Goal: Task Accomplishment & Management: Manage account settings

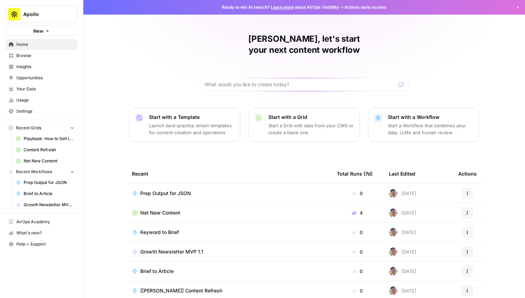
scroll to position [22, 0]
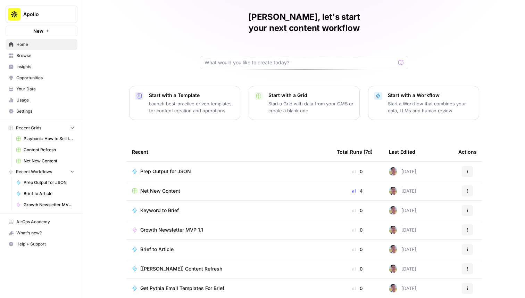
click at [166, 181] on td "Net New Content" at bounding box center [228, 190] width 205 height 19
click at [165, 187] on span "Net New Content" at bounding box center [160, 190] width 40 height 7
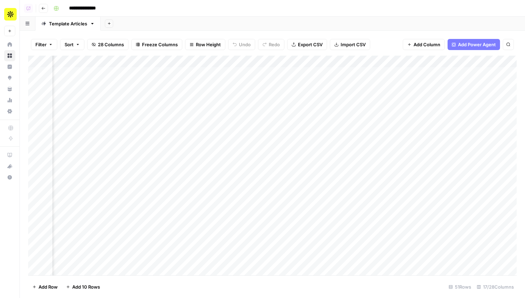
scroll to position [0, 425]
click at [210, 104] on div "Add Column" at bounding box center [272, 165] width 489 height 219
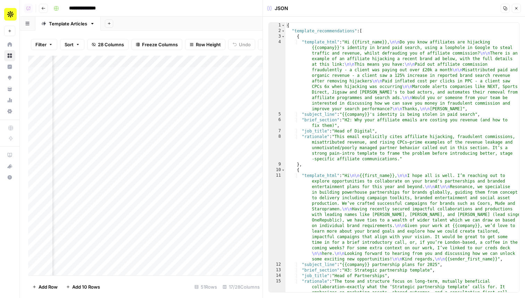
click at [517, 10] on button "Close" at bounding box center [516, 8] width 9 height 9
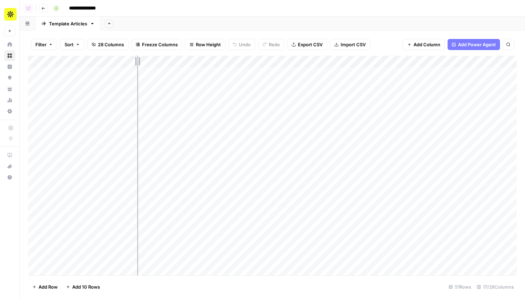
drag, startPoint x: 115, startPoint y: 60, endPoint x: 137, endPoint y: 61, distance: 22.2
click at [137, 61] on div "Add Column" at bounding box center [272, 165] width 489 height 219
click at [254, 76] on div "Add Column" at bounding box center [272, 165] width 489 height 219
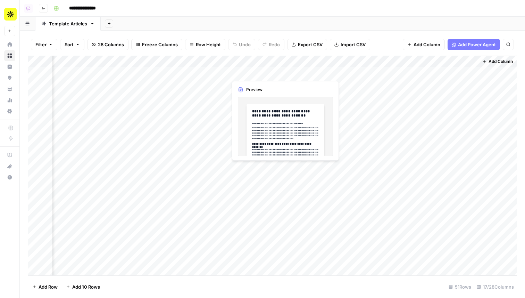
click at [254, 76] on div "Add Column" at bounding box center [272, 165] width 489 height 219
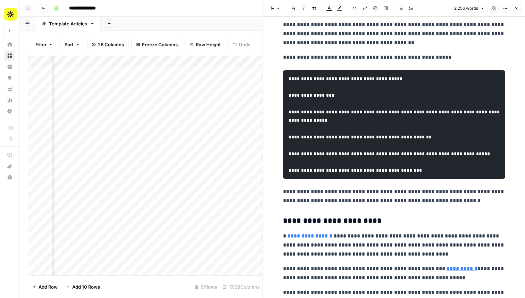
scroll to position [856, 0]
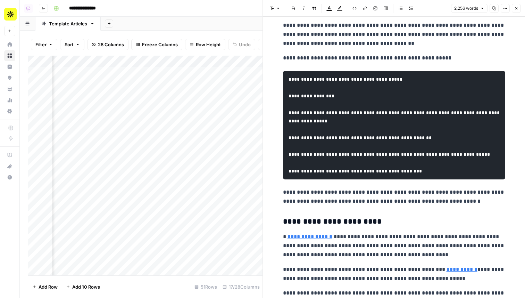
click at [519, 10] on button "Close" at bounding box center [516, 8] width 9 height 9
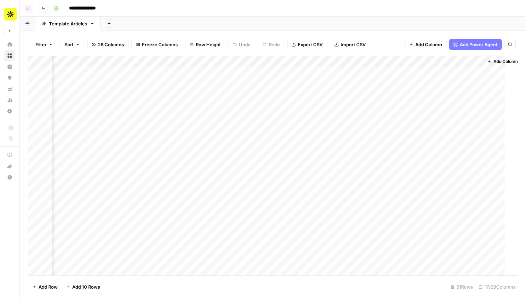
scroll to position [0, 651]
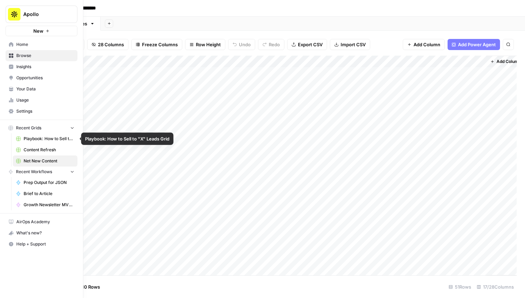
click at [47, 137] on span "Playbook: How to Sell to "X" Leads Grid" at bounding box center [49, 138] width 51 height 6
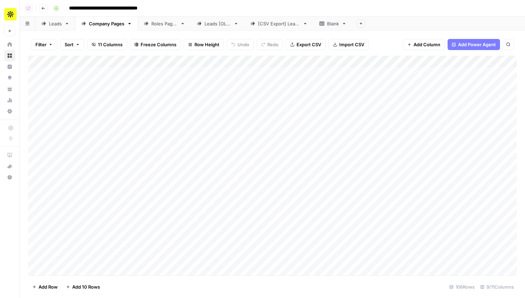
click at [50, 27] on link "Leads" at bounding box center [55, 24] width 40 height 14
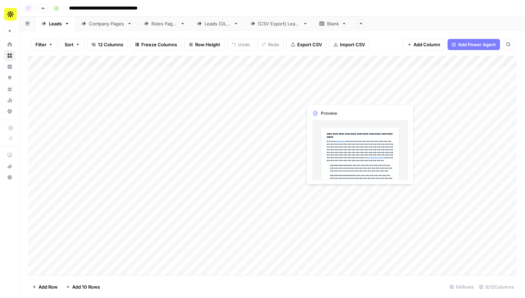
click at [318, 83] on div "Add Column" at bounding box center [272, 165] width 489 height 219
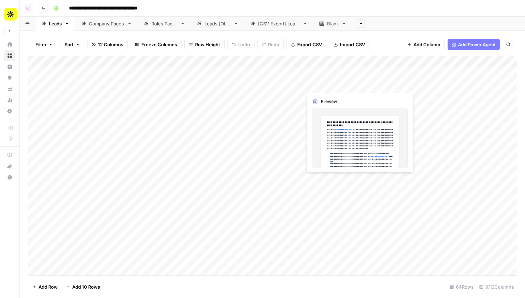
click at [318, 83] on div "Add Column" at bounding box center [272, 165] width 489 height 219
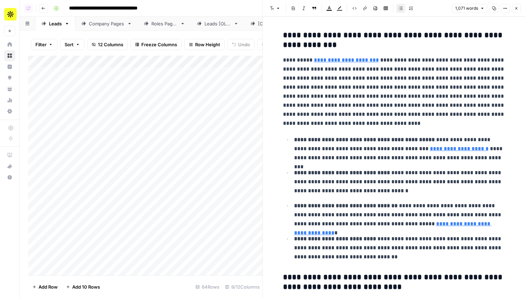
click at [520, 9] on button "Close" at bounding box center [516, 8] width 9 height 9
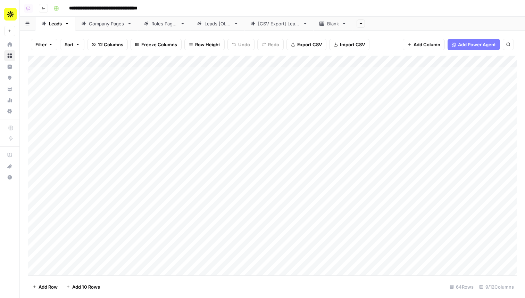
click at [101, 24] on div "Company Pages" at bounding box center [106, 23] width 35 height 7
click at [163, 27] on link "Roles Pages" at bounding box center [164, 24] width 53 height 14
click at [103, 27] on link "Company Pages" at bounding box center [106, 24] width 63 height 14
click at [43, 25] on icon at bounding box center [43, 23] width 5 height 5
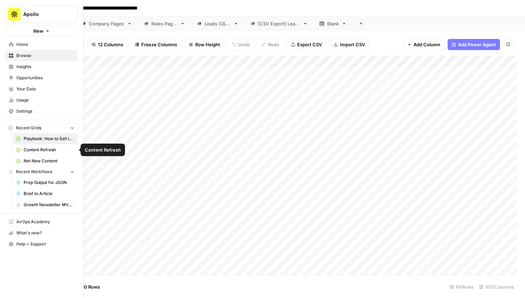
click at [49, 147] on span "Content Refresh" at bounding box center [49, 150] width 51 height 6
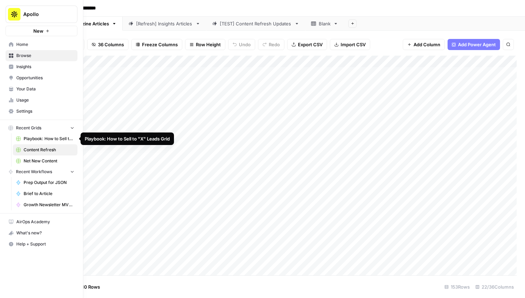
click at [41, 139] on span "Playbook: How to Sell to "X" Leads Grid" at bounding box center [49, 138] width 51 height 6
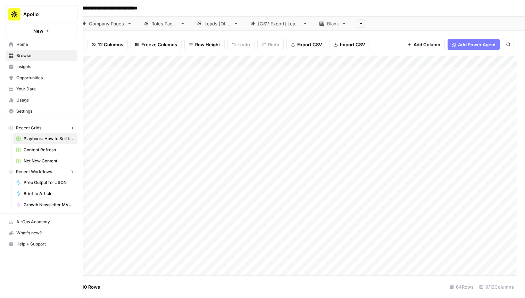
click at [17, 111] on span "Settings" at bounding box center [45, 111] width 58 height 6
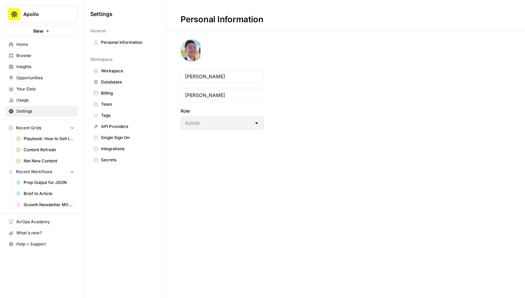
click at [115, 71] on span "Workspace" at bounding box center [128, 71] width 55 height 6
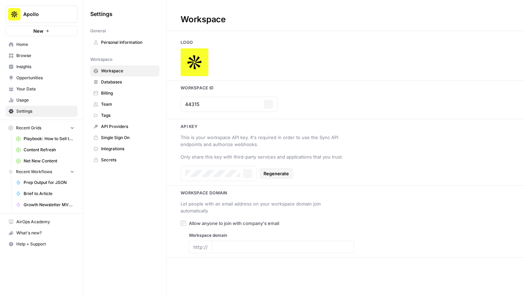
type input "https://www.apollo.io/"
click at [113, 102] on span "Team" at bounding box center [128, 104] width 55 height 6
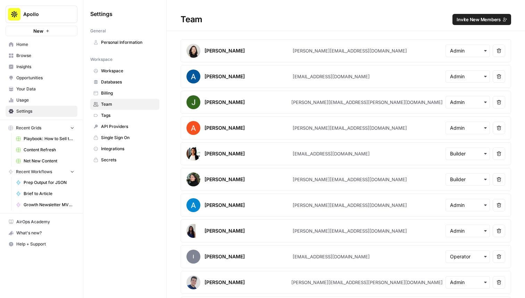
click at [107, 68] on span "Workspace" at bounding box center [128, 71] width 55 height 6
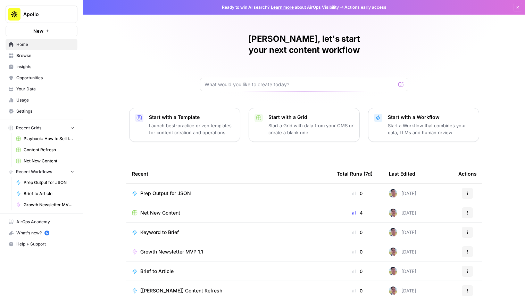
click at [57, 14] on span "Apollo" at bounding box center [44, 14] width 42 height 7
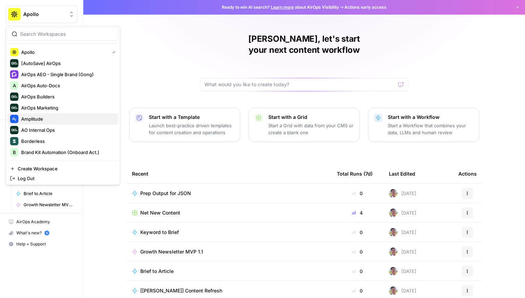
click at [71, 118] on span "Amplitude" at bounding box center [67, 118] width 92 height 7
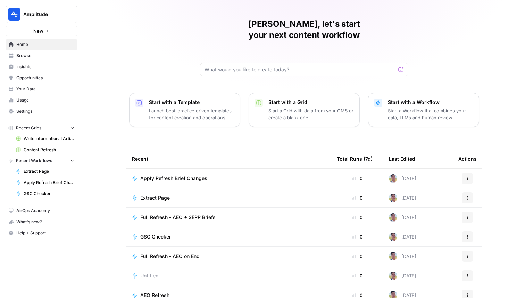
scroll to position [20, 0]
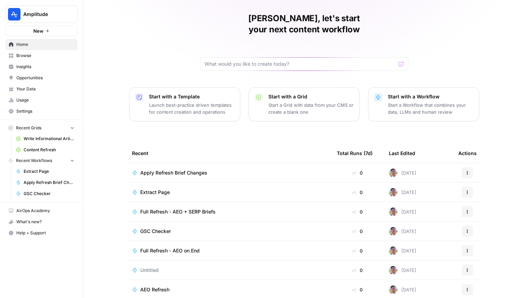
click at [40, 59] on link "Browse" at bounding box center [42, 55] width 72 height 11
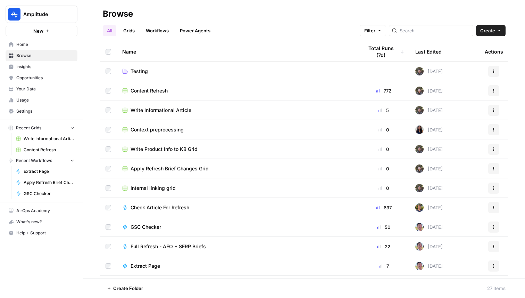
click at [160, 88] on span "Content Refresh" at bounding box center [149, 90] width 37 height 7
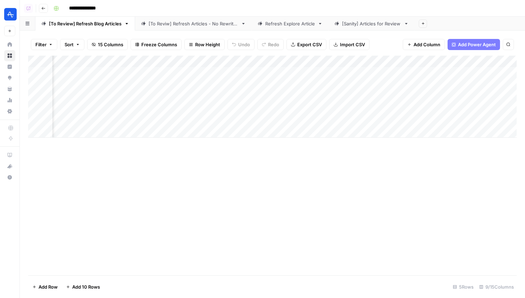
scroll to position [0, 204]
click at [349, 25] on div "[Sanity] Articles for Review" at bounding box center [371, 23] width 59 height 7
click at [274, 60] on div "Add Column" at bounding box center [272, 165] width 489 height 219
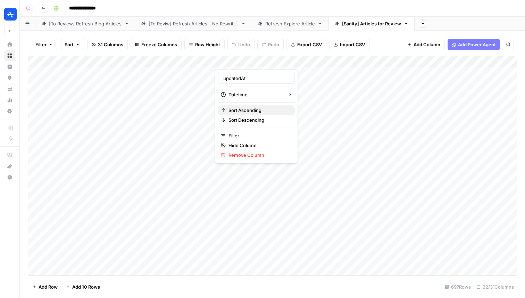
click at [258, 111] on span "Sort Ascending" at bounding box center [259, 110] width 61 height 7
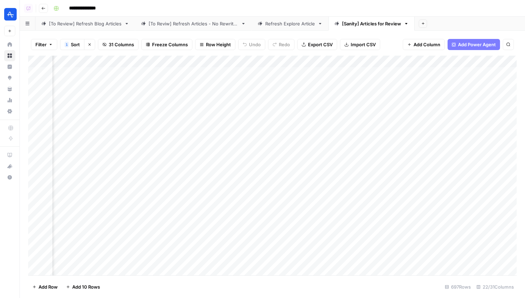
scroll to position [0, 1391]
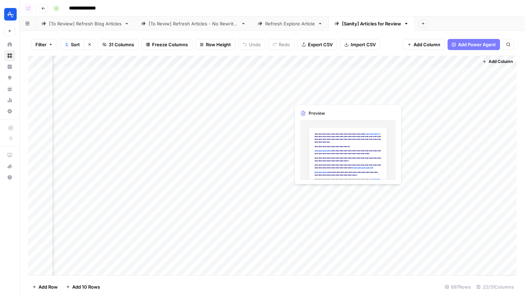
click at [308, 94] on div "Add Column" at bounding box center [272, 165] width 489 height 219
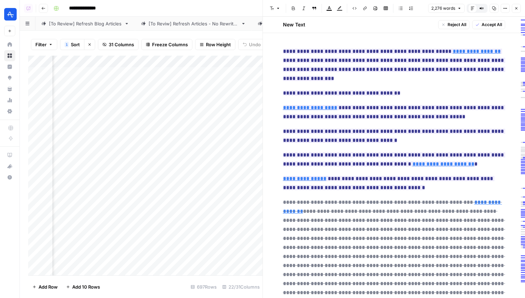
click at [517, 11] on button "Close" at bounding box center [516, 8] width 9 height 9
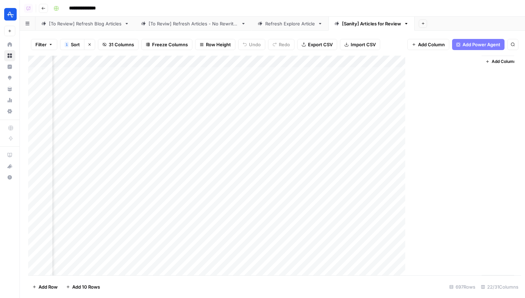
scroll to position [0, 1383]
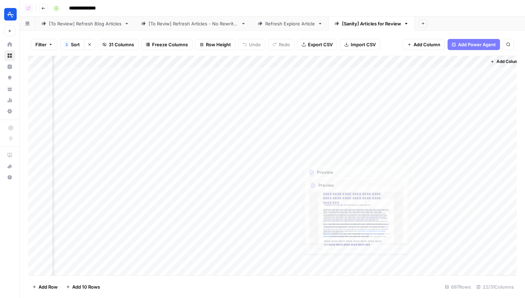
click at [320, 157] on div "Add Column" at bounding box center [272, 165] width 489 height 219
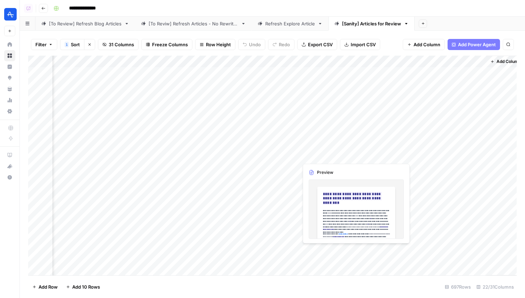
click at [320, 157] on div "Add Column" at bounding box center [272, 165] width 489 height 219
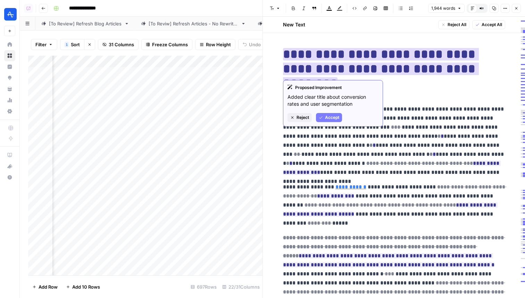
click at [308, 117] on span "Reject" at bounding box center [303, 117] width 13 height 6
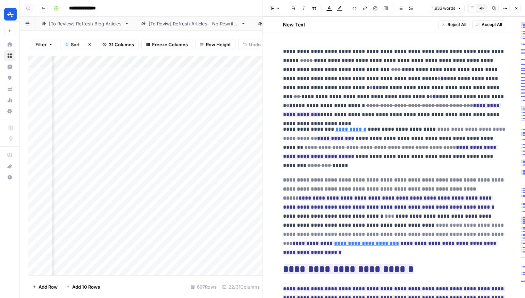
click at [518, 5] on button "Close" at bounding box center [516, 8] width 9 height 9
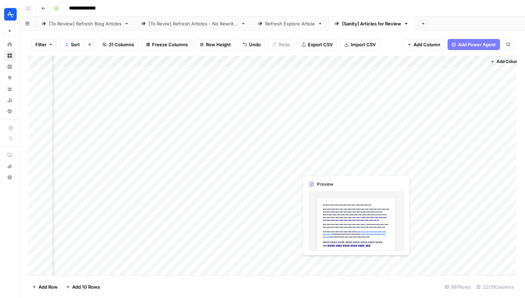
click at [325, 166] on div "Add Column" at bounding box center [272, 165] width 489 height 219
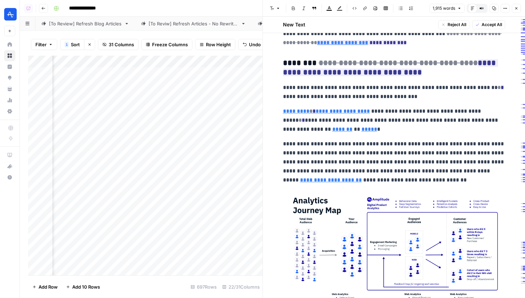
scroll to position [1730, 0]
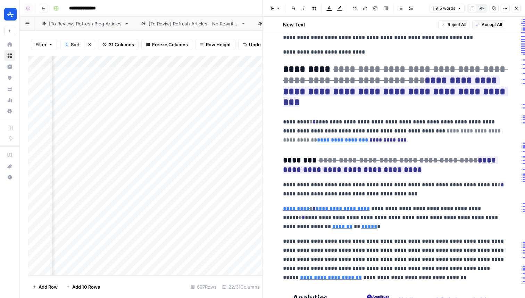
click at [517, 7] on icon "button" at bounding box center [516, 8] width 4 height 4
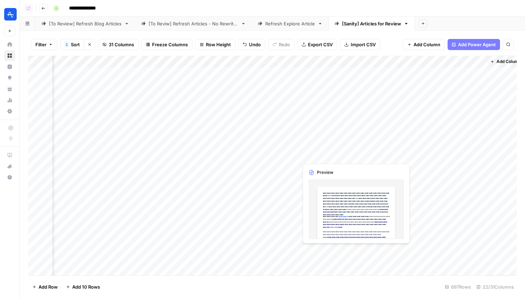
click at [320, 157] on div "Add Column" at bounding box center [272, 165] width 489 height 219
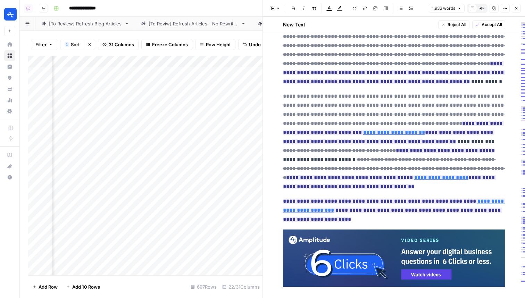
scroll to position [1813, 0]
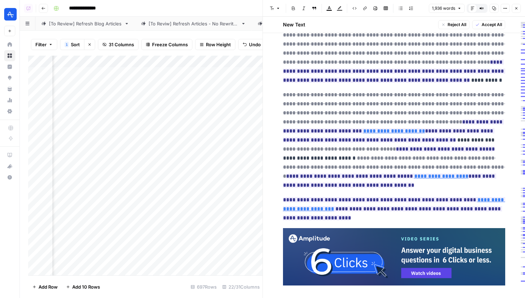
click at [516, 9] on icon "button" at bounding box center [516, 8] width 4 height 4
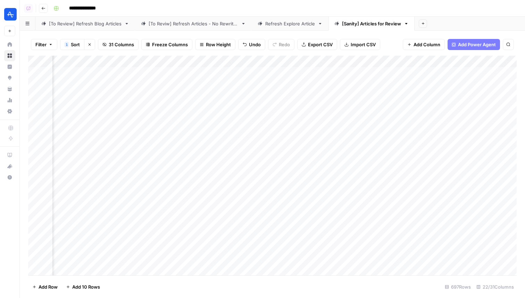
scroll to position [0, 1212]
click at [401, 179] on div "Add Column" at bounding box center [272, 165] width 489 height 219
click at [402, 191] on div "Add Column" at bounding box center [272, 165] width 489 height 219
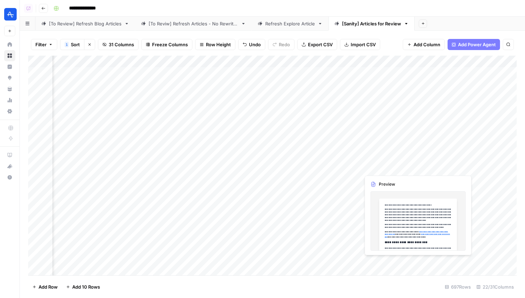
click at [391, 164] on div "Add Column" at bounding box center [272, 165] width 489 height 219
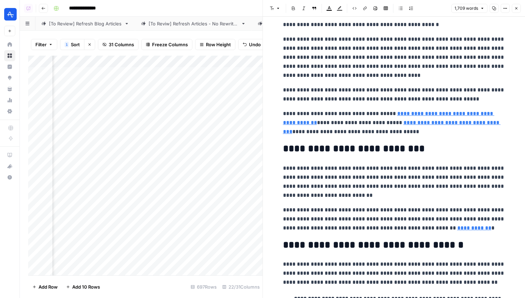
scroll to position [14, 0]
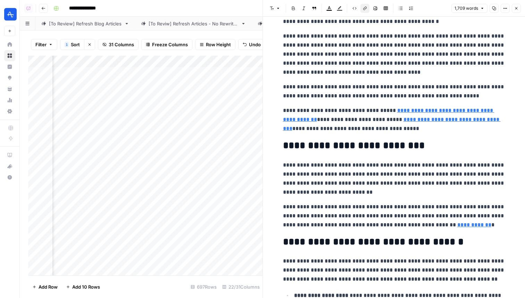
click at [406, 111] on link "**********" at bounding box center [389, 115] width 212 height 14
type input "https://mcgaw.io/blog/mixpanel-vs-amplitude/#gs.9vc37s"
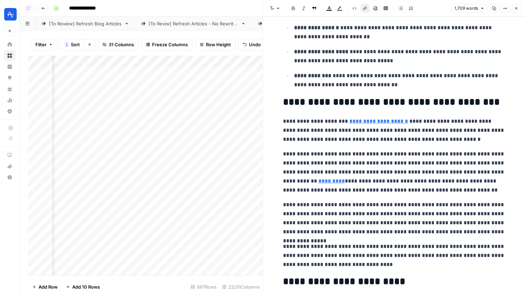
scroll to position [306, 0]
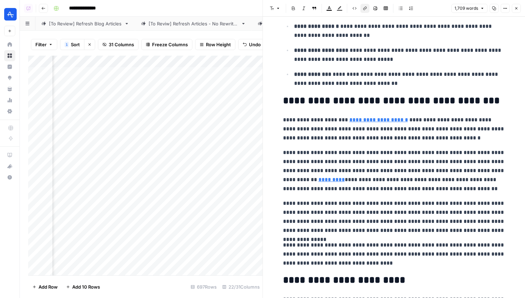
click at [520, 8] on button "Close" at bounding box center [516, 8] width 9 height 9
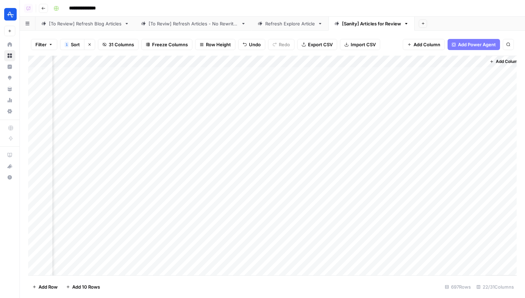
scroll to position [0, 1391]
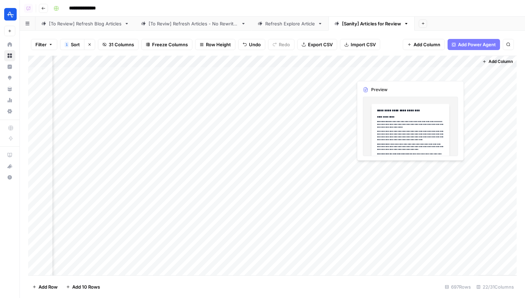
click at [378, 74] on div "Add Column" at bounding box center [272, 165] width 489 height 219
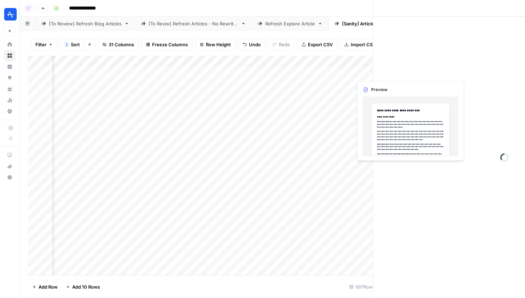
scroll to position [0, 1389]
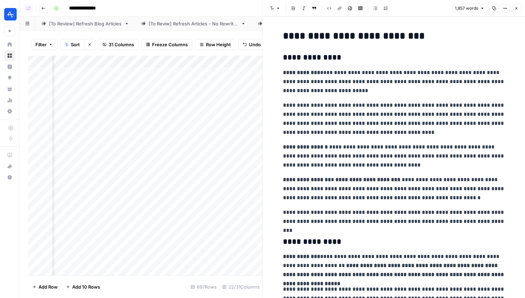
click at [520, 7] on button "Close" at bounding box center [516, 8] width 9 height 9
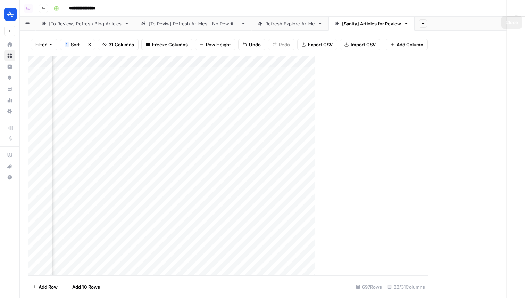
scroll to position [0, 1383]
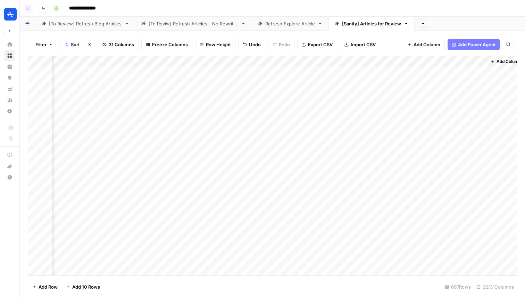
click at [447, 74] on div "Add Column" at bounding box center [272, 165] width 489 height 219
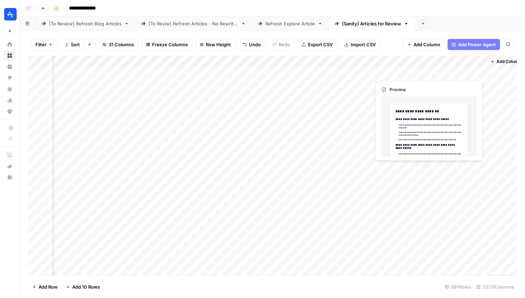
click at [447, 74] on div "Add Column" at bounding box center [272, 165] width 489 height 219
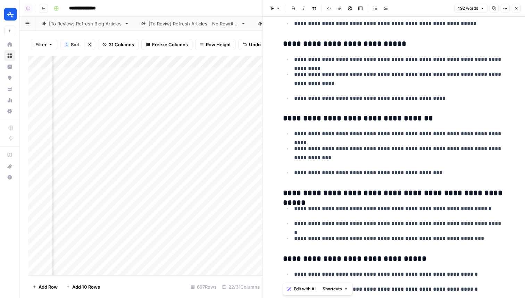
scroll to position [860, 0]
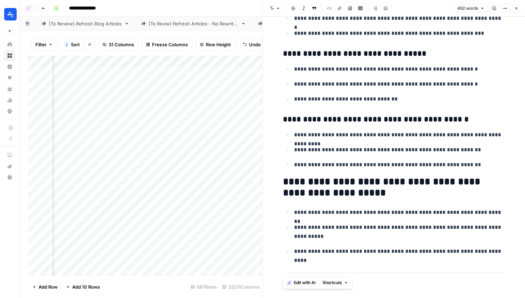
click at [516, 8] on icon "button" at bounding box center [516, 8] width 4 height 4
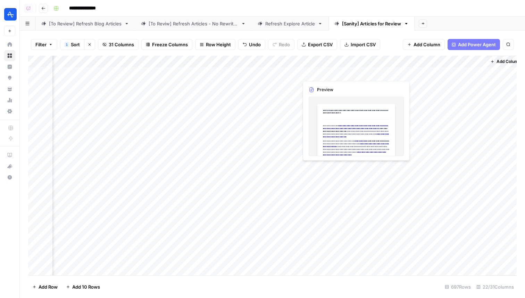
click at [315, 72] on div "Add Column" at bounding box center [272, 165] width 489 height 219
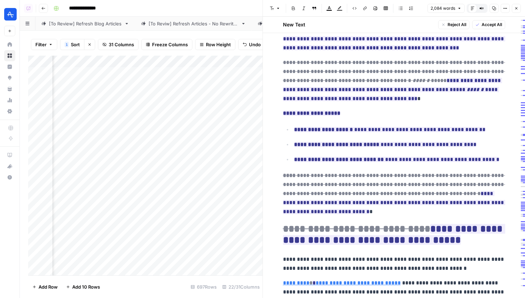
scroll to position [2351, 0]
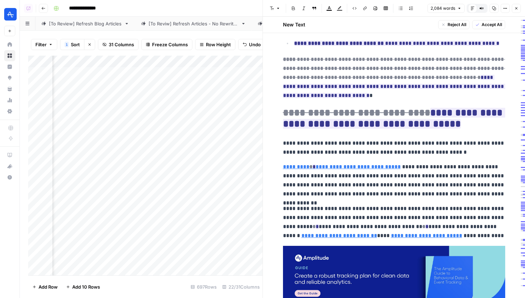
click at [518, 9] on icon "button" at bounding box center [516, 8] width 4 height 4
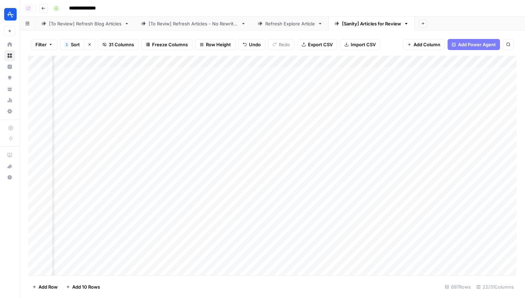
scroll to position [0, 1148]
click at [455, 72] on div "Add Column" at bounding box center [272, 165] width 489 height 219
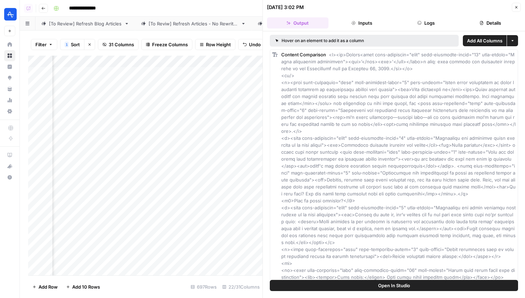
click at [406, 282] on span "Open In Studio" at bounding box center [394, 285] width 32 height 7
click at [519, 6] on button "Close" at bounding box center [516, 7] width 9 height 9
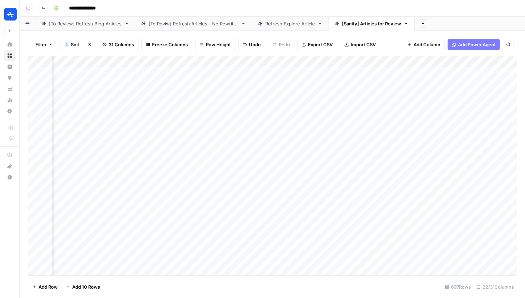
scroll to position [0, 1236]
click at [251, 103] on div "Add Column" at bounding box center [272, 165] width 489 height 219
click at [249, 135] on div "Add Column" at bounding box center [272, 165] width 489 height 219
click at [254, 142] on div "Add Column" at bounding box center [272, 165] width 489 height 219
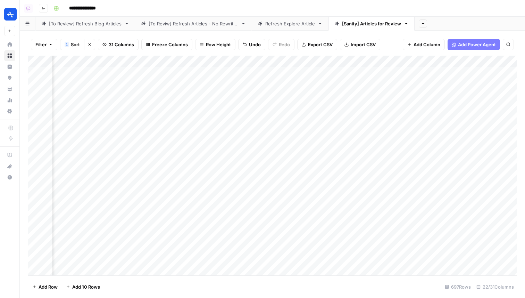
scroll to position [0, 1320]
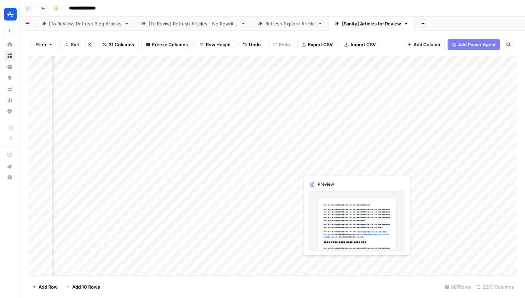
click at [330, 156] on div "Add Column" at bounding box center [272, 165] width 489 height 219
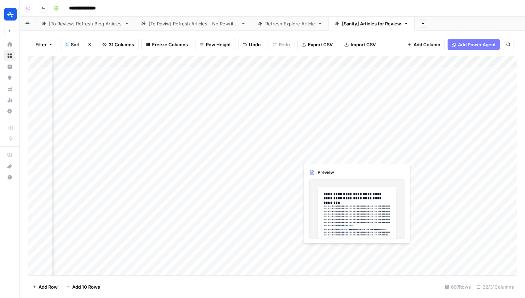
click at [330, 156] on div "Add Column" at bounding box center [272, 165] width 489 height 219
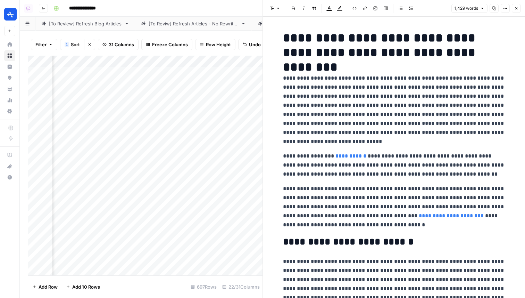
click at [519, 11] on button "Close" at bounding box center [516, 8] width 9 height 9
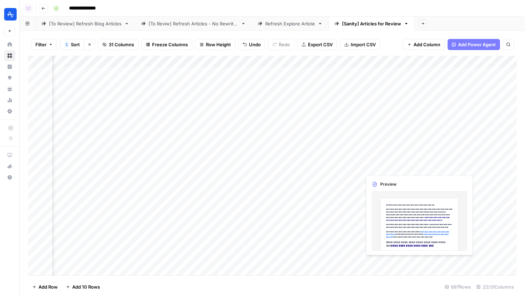
click at [384, 165] on div "Add Column" at bounding box center [272, 165] width 489 height 219
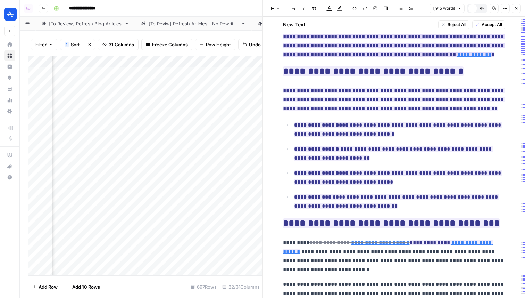
scroll to position [212, 0]
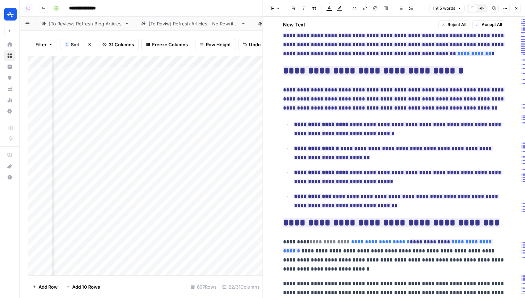
click at [519, 7] on button "Close" at bounding box center [516, 8] width 9 height 9
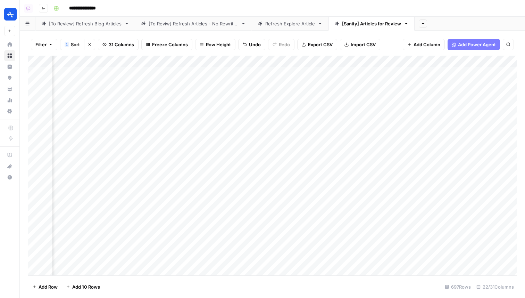
scroll to position [0, 1391]
click at [212, 156] on div "Add Column" at bounding box center [272, 165] width 489 height 219
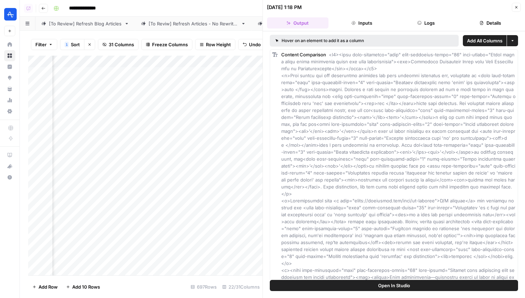
click at [516, 9] on icon "button" at bounding box center [516, 7] width 4 height 4
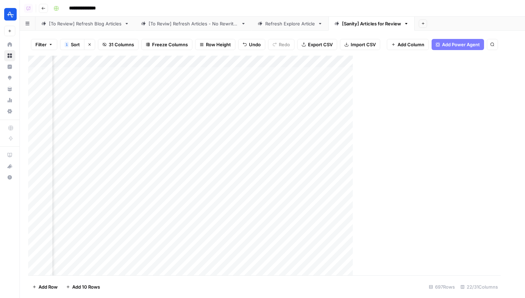
scroll to position [0, 1383]
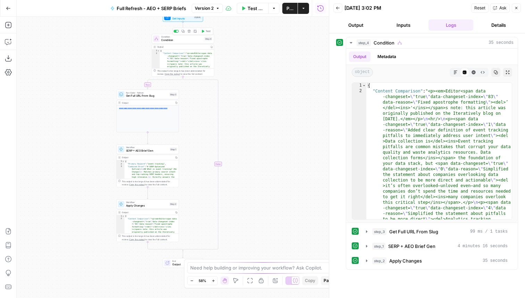
click at [193, 41] on span "Condition" at bounding box center [182, 40] width 42 height 4
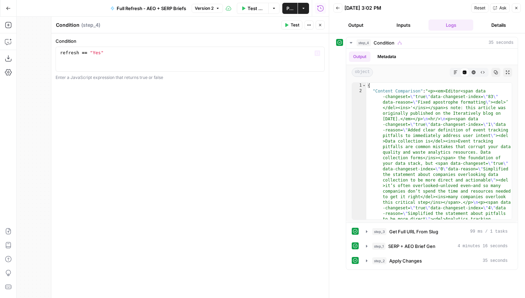
click at [322, 25] on button "Close" at bounding box center [320, 24] width 9 height 9
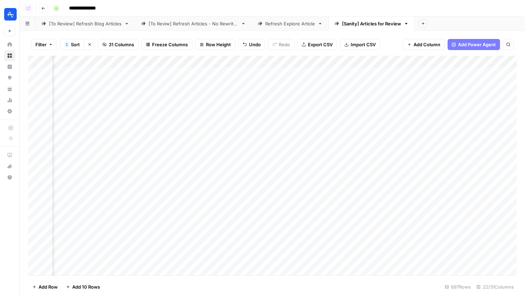
scroll to position [0, 1383]
click at [327, 93] on div "Add Column" at bounding box center [272, 165] width 489 height 219
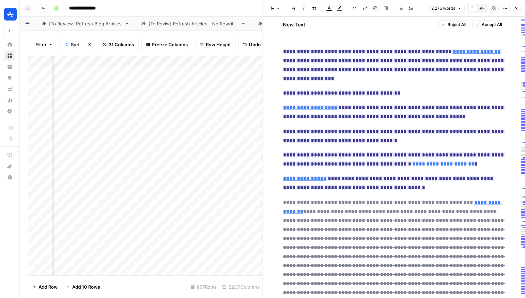
click at [517, 7] on icon "button" at bounding box center [516, 8] width 4 height 4
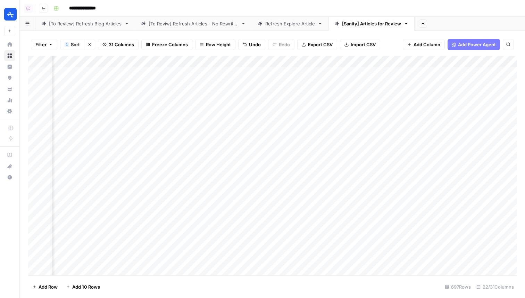
scroll to position [0, 1225]
click at [341, 227] on div "Add Column" at bounding box center [272, 165] width 489 height 219
drag, startPoint x: 334, startPoint y: 70, endPoint x: 334, endPoint y: 193, distance: 122.9
click at [334, 193] on div "Add Column" at bounding box center [272, 165] width 489 height 219
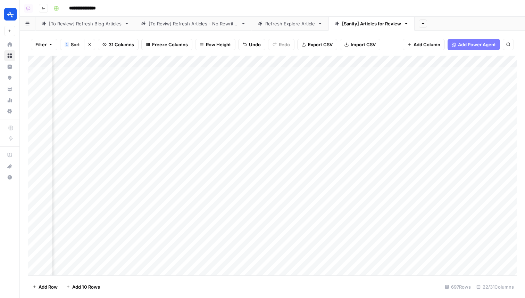
scroll to position [0, 243]
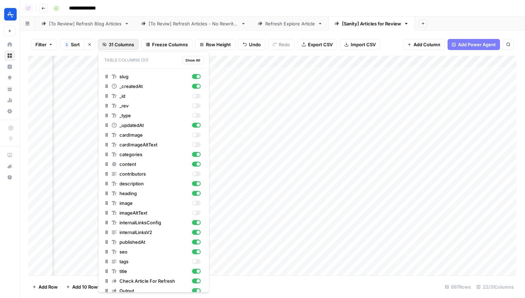
click at [123, 45] on span "31 Columns" at bounding box center [121, 44] width 25 height 7
click at [124, 44] on span "31 Columns" at bounding box center [121, 44] width 25 height 7
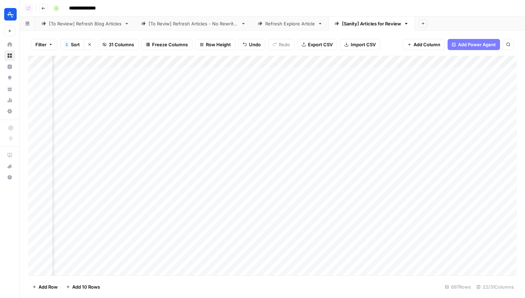
scroll to position [0, 764]
click at [214, 154] on div "Add Column" at bounding box center [272, 165] width 489 height 219
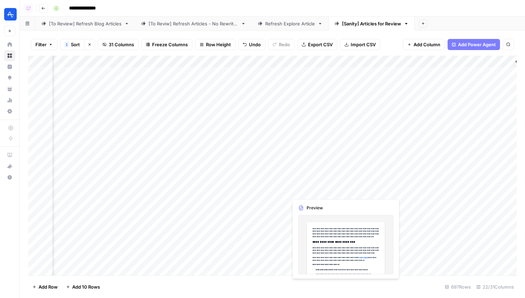
scroll to position [0, 1361]
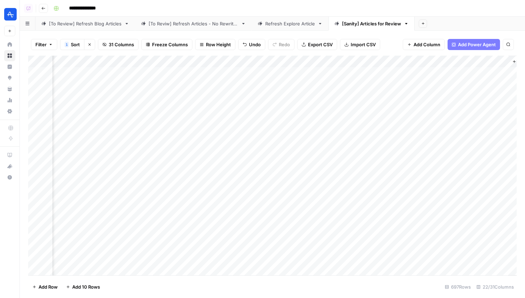
click at [278, 191] on div "Add Column" at bounding box center [272, 165] width 489 height 219
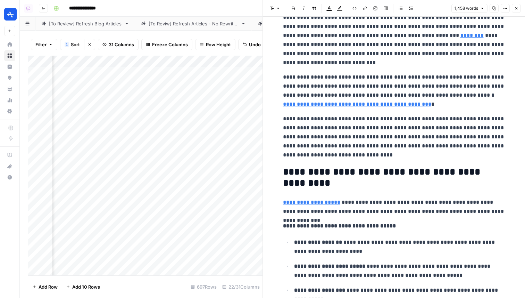
scroll to position [1464, 0]
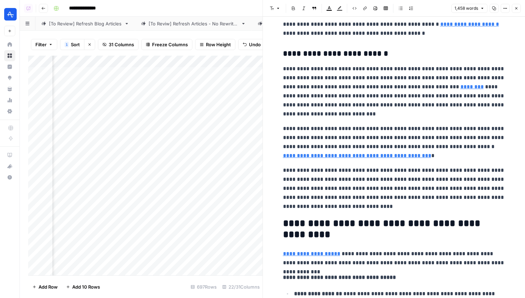
click at [517, 9] on icon "button" at bounding box center [516, 8] width 4 height 4
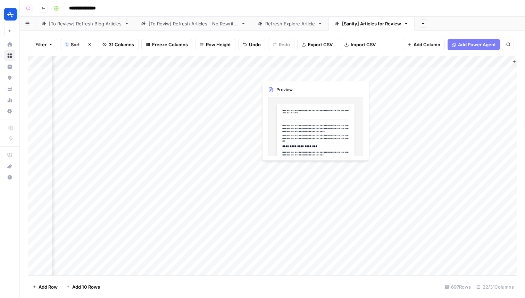
click at [288, 73] on div "Add Column" at bounding box center [272, 165] width 489 height 219
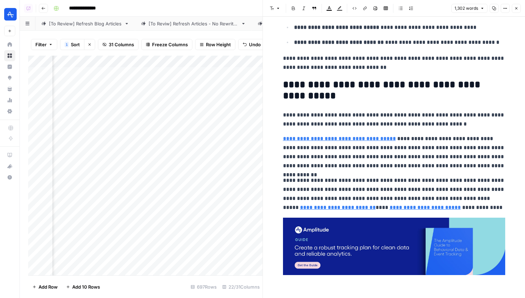
scroll to position [1820, 0]
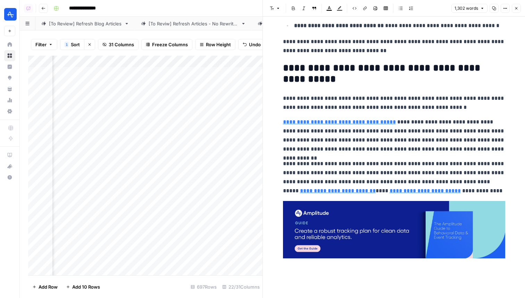
click at [504, 8] on icon "button" at bounding box center [504, 8] width 1 height 1
click at [488, 74] on span "Code" at bounding box center [484, 73] width 33 height 7
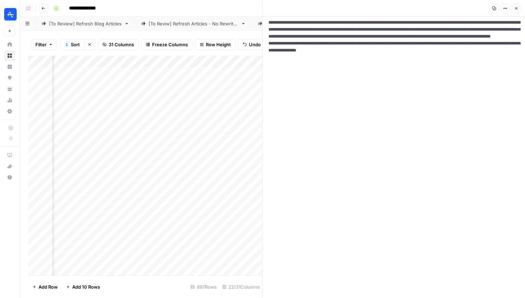
scroll to position [1001, 0]
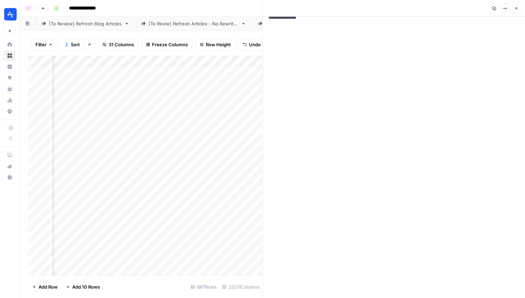
click at [516, 8] on icon "button" at bounding box center [516, 8] width 2 height 2
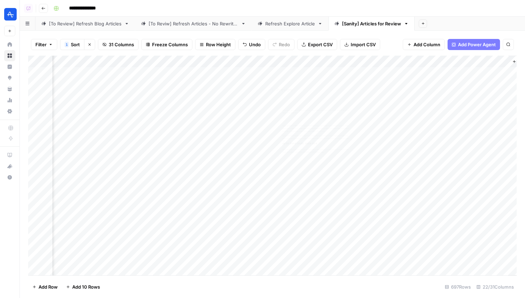
click at [285, 73] on div "Add Column" at bounding box center [272, 165] width 489 height 219
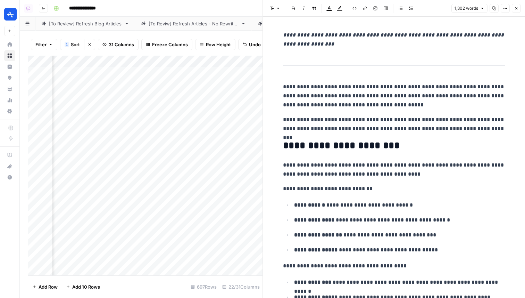
click at [500, 5] on div "1,302 words Copy Options Close" at bounding box center [485, 8] width 69 height 9
click at [505, 9] on icon "button" at bounding box center [505, 8] width 4 height 4
click at [490, 72] on span "Code" at bounding box center [484, 73] width 33 height 7
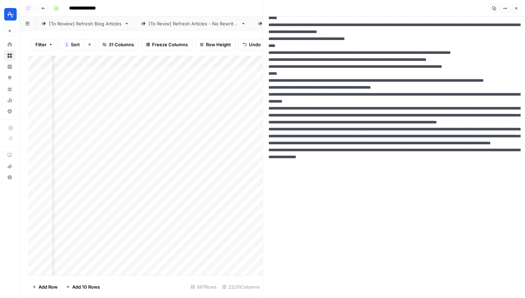
scroll to position [1001, 0]
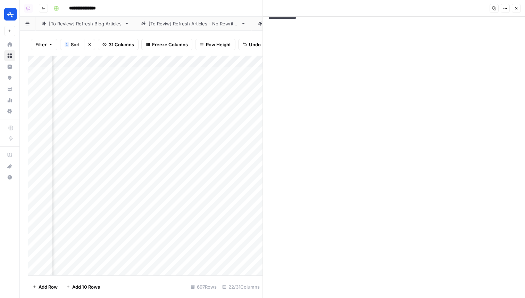
click at [516, 8] on icon "button" at bounding box center [516, 8] width 2 height 2
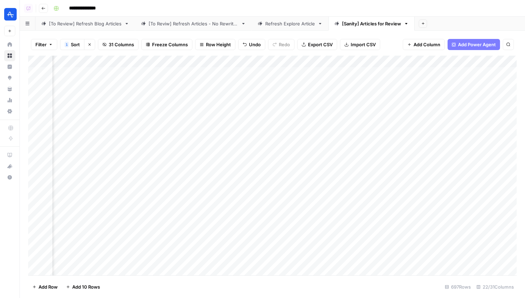
scroll to position [1, 772]
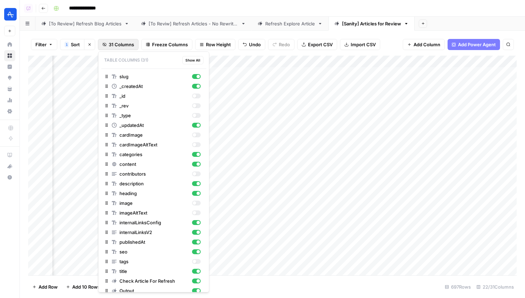
click at [125, 47] on span "31 Columns" at bounding box center [121, 44] width 25 height 7
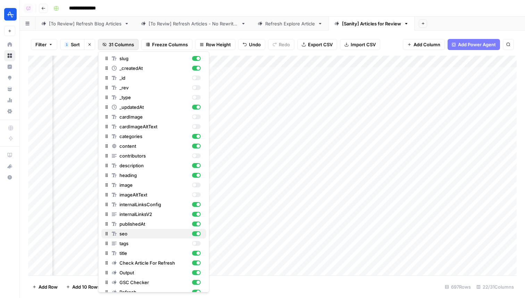
scroll to position [0, 0]
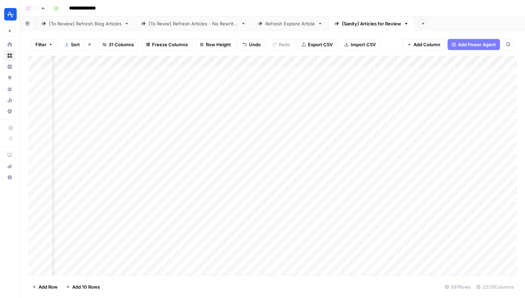
click at [269, 151] on div "Add Column" at bounding box center [272, 165] width 489 height 219
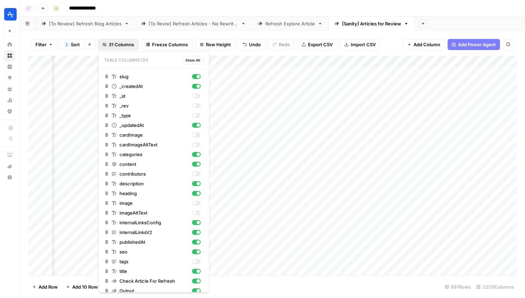
click at [115, 46] on span "31 Columns" at bounding box center [121, 44] width 25 height 7
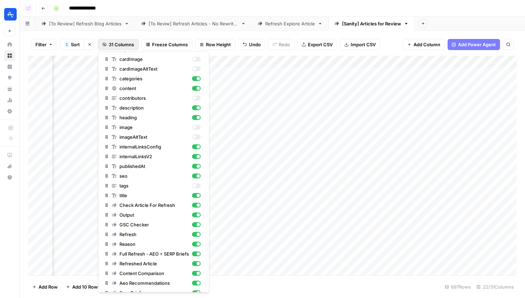
scroll to position [1, 1311]
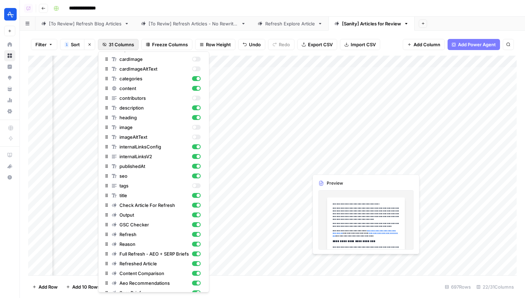
click at [325, 158] on div "Add Column" at bounding box center [272, 165] width 489 height 219
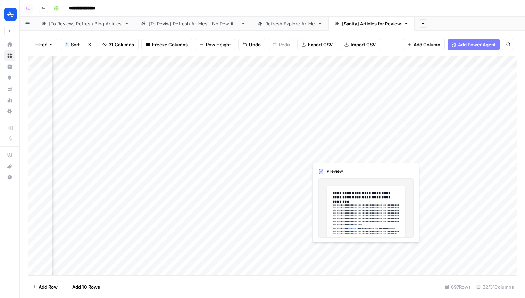
click at [325, 158] on div "Add Column" at bounding box center [272, 165] width 489 height 219
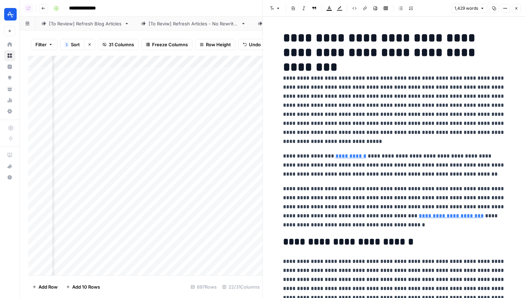
click at [516, 10] on icon "button" at bounding box center [516, 8] width 4 height 4
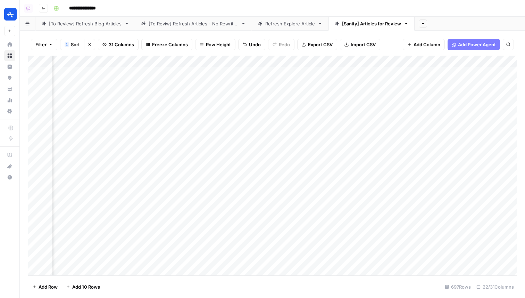
scroll to position [1, 654]
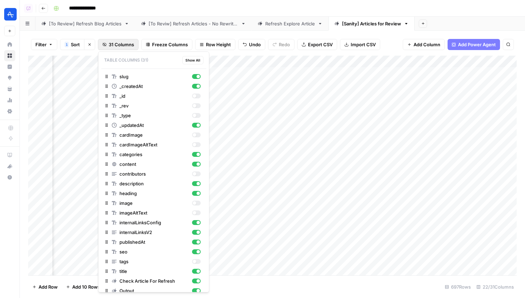
click at [123, 46] on span "31 Columns" at bounding box center [121, 44] width 25 height 7
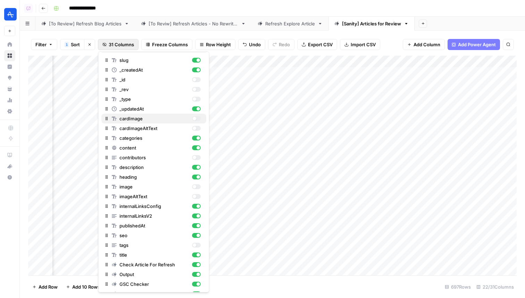
scroll to position [23, 0]
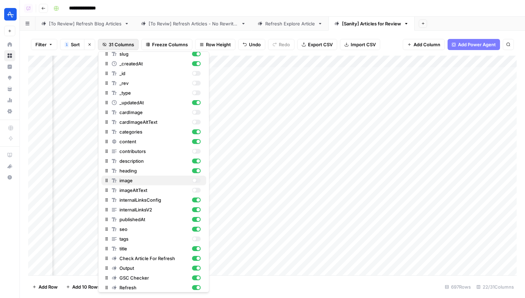
click at [197, 181] on div "button" at bounding box center [196, 180] width 9 height 5
click at [198, 189] on div "button" at bounding box center [196, 190] width 9 height 5
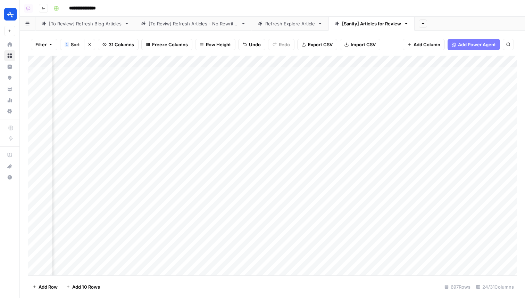
click at [290, 142] on div "Add Column" at bounding box center [272, 165] width 489 height 219
click at [285, 27] on link "Refresh Explore Article" at bounding box center [290, 24] width 77 height 14
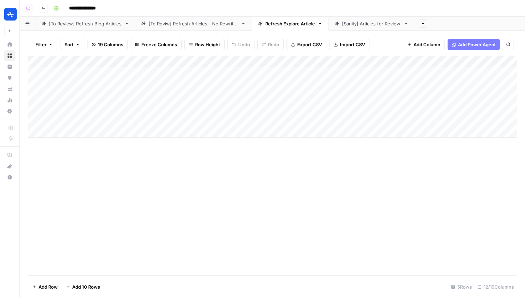
click at [268, 85] on div "Add Column" at bounding box center [272, 97] width 489 height 82
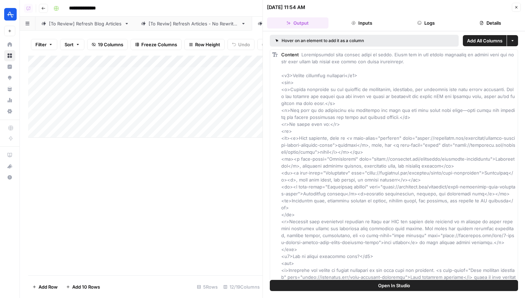
click at [365, 26] on button "Inputs" at bounding box center [361, 22] width 61 height 11
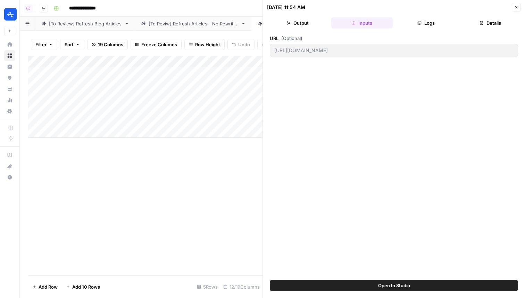
click at [430, 27] on button "Logs" at bounding box center [426, 22] width 61 height 11
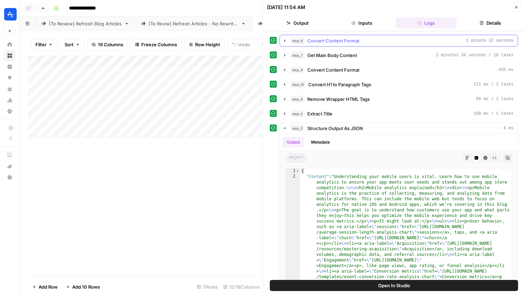
click at [370, 42] on div "step_6 Convert Content Format 1 minute 32 seconds" at bounding box center [401, 40] width 223 height 7
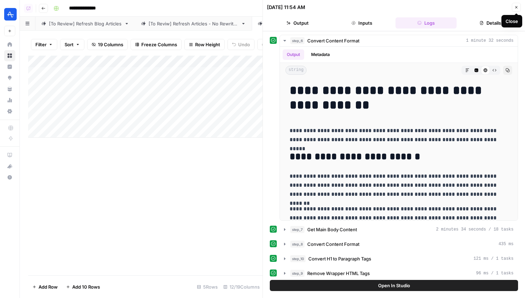
click at [515, 9] on icon "button" at bounding box center [516, 7] width 4 height 4
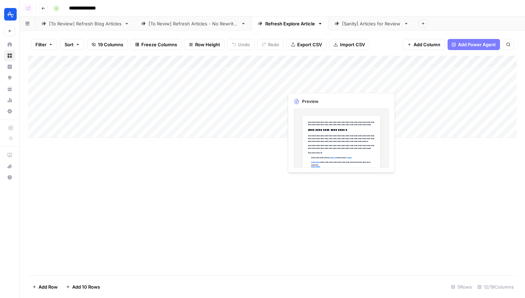
click at [312, 72] on div "Add Column" at bounding box center [272, 97] width 489 height 82
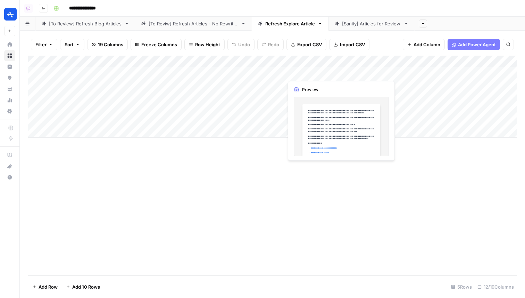
click at [312, 72] on div "Add Column" at bounding box center [272, 97] width 489 height 82
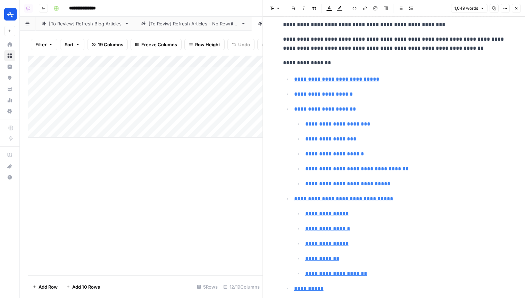
scroll to position [81, 0]
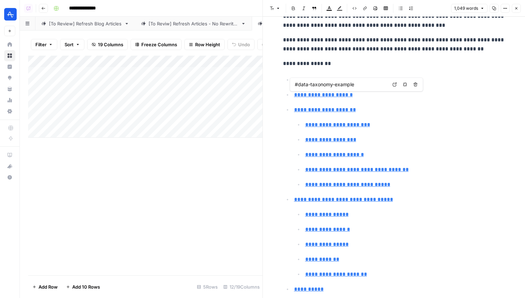
type input "#data-taxonomy-benefits"
click at [515, 10] on button "Close" at bounding box center [516, 8] width 9 height 9
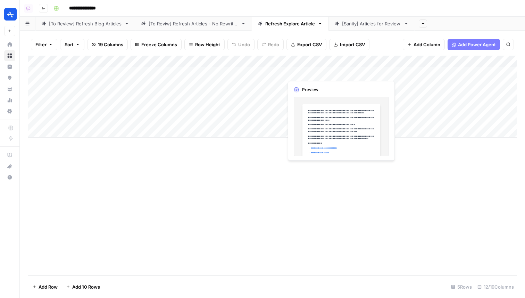
click at [303, 72] on div "Add Column" at bounding box center [272, 97] width 489 height 82
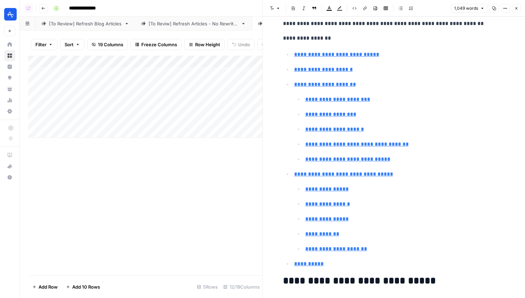
scroll to position [107, 0]
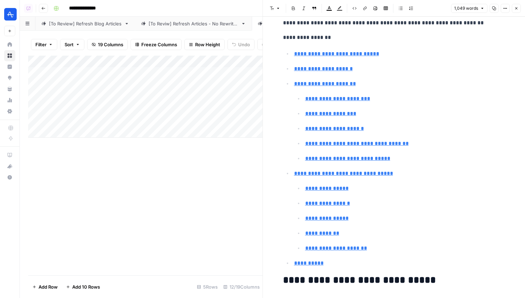
click at [516, 8] on icon "button" at bounding box center [516, 8] width 2 height 2
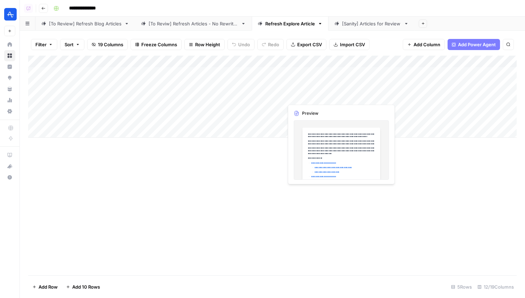
click at [315, 95] on div "Add Column" at bounding box center [272, 97] width 489 height 82
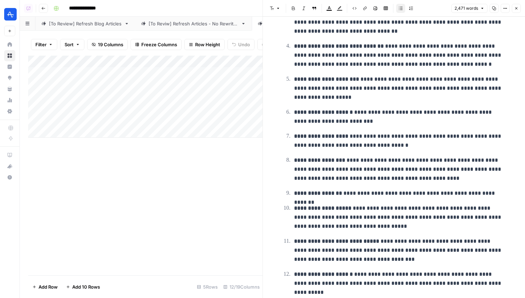
scroll to position [1113, 0]
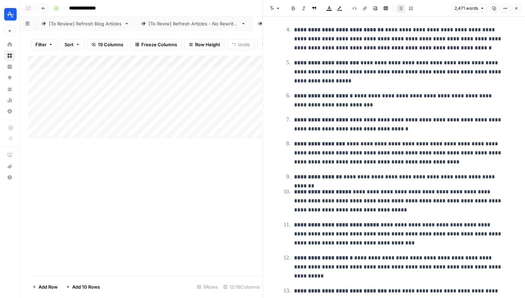
click at [516, 9] on icon "button" at bounding box center [516, 8] width 4 height 4
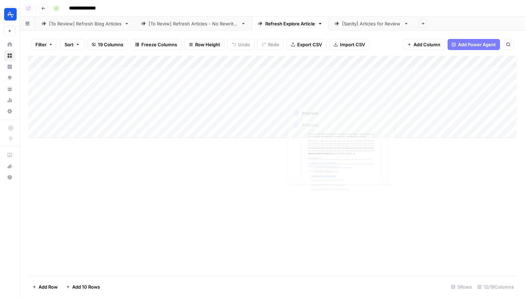
click at [304, 86] on div "Add Column" at bounding box center [272, 97] width 489 height 82
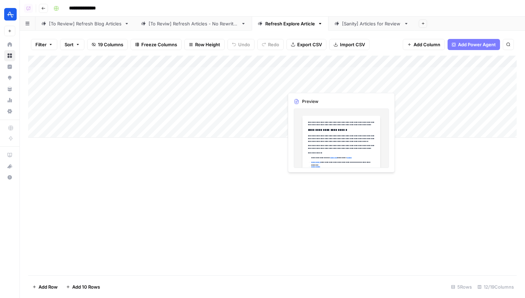
click at [304, 86] on div "Add Column" at bounding box center [272, 97] width 489 height 82
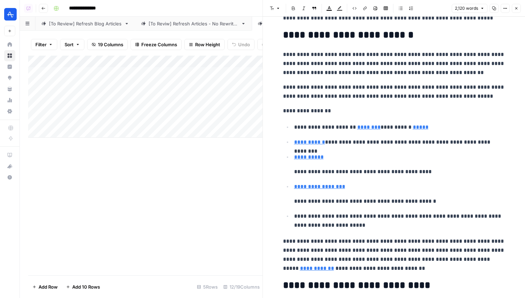
scroll to position [26, 0]
drag, startPoint x: 294, startPoint y: 171, endPoint x: 321, endPoint y: 172, distance: 27.1
click at [321, 172] on p "**********" at bounding box center [399, 171] width 211 height 9
click at [337, 169] on p "**********" at bounding box center [399, 171] width 211 height 9
drag, startPoint x: 293, startPoint y: 171, endPoint x: 412, endPoint y: 174, distance: 119.1
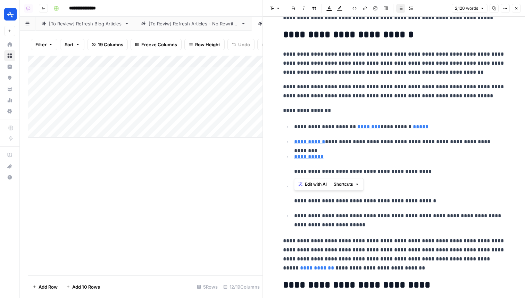
click at [412, 174] on li "**********" at bounding box center [398, 164] width 213 height 24
click at [365, 171] on p "**********" at bounding box center [399, 171] width 211 height 9
click at [293, 173] on li "**********" at bounding box center [398, 164] width 213 height 24
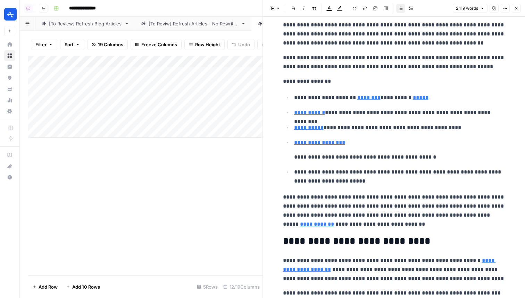
scroll to position [72, 0]
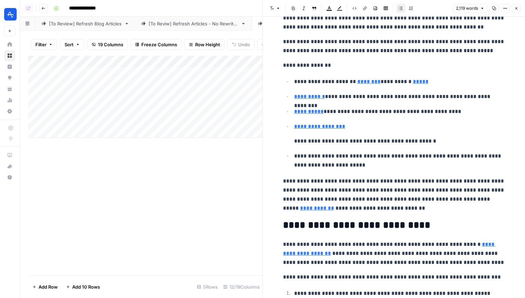
click at [295, 142] on p "**********" at bounding box center [399, 140] width 211 height 9
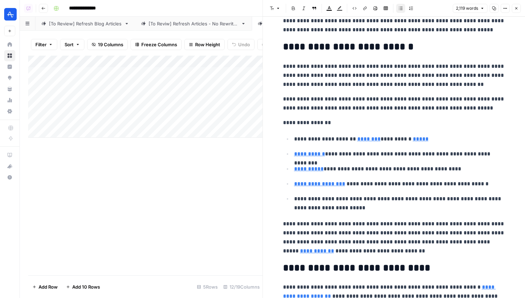
scroll to position [0, 0]
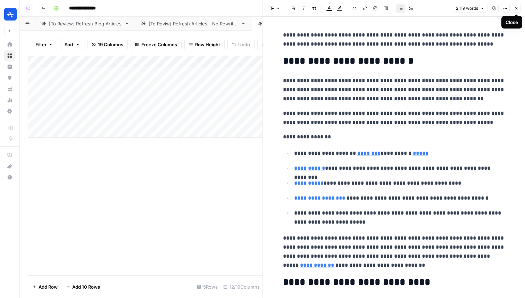
click at [517, 11] on button "Close" at bounding box center [516, 8] width 9 height 9
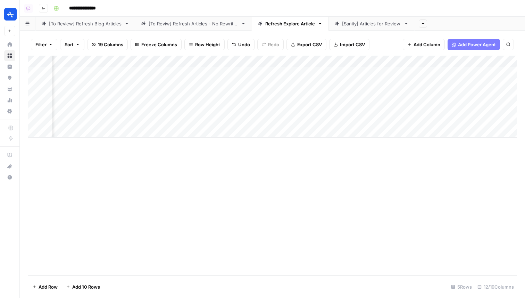
scroll to position [0, 138]
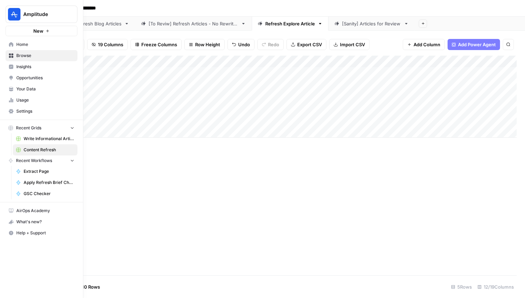
click at [36, 48] on link "Home" at bounding box center [42, 44] width 72 height 11
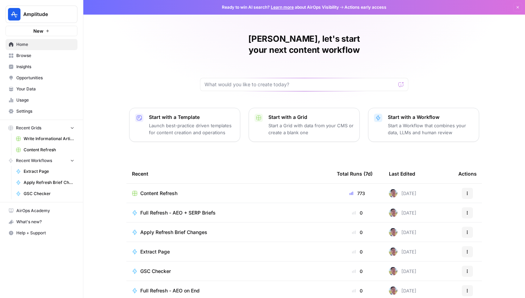
scroll to position [22, 0]
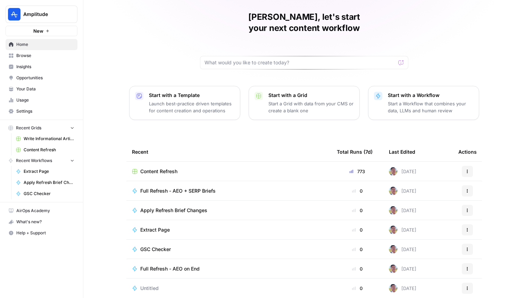
click at [43, 56] on span "Browse" at bounding box center [45, 55] width 58 height 6
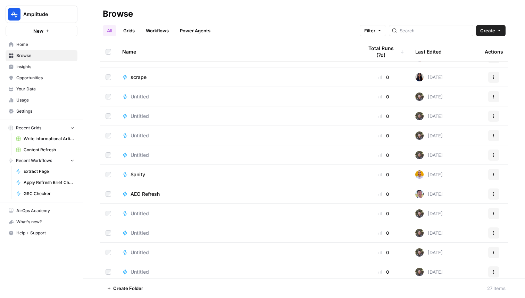
scroll to position [288, 0]
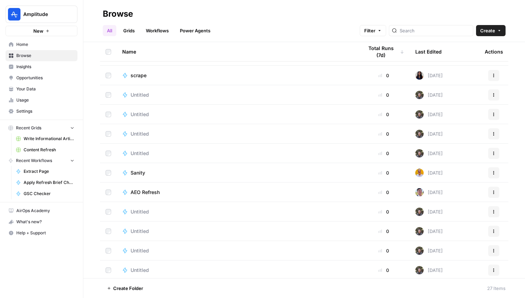
click at [142, 176] on td "Sanity" at bounding box center [237, 172] width 241 height 19
click at [139, 168] on td "Sanity" at bounding box center [237, 172] width 241 height 19
click at [139, 171] on span "Sanity" at bounding box center [138, 172] width 15 height 7
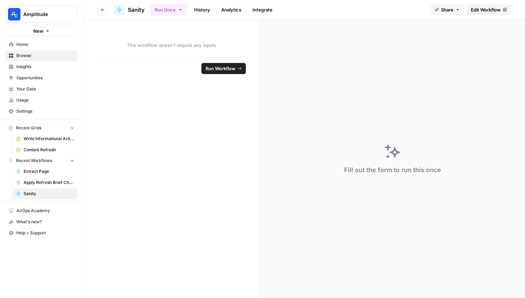
click at [489, 6] on link "Edit Workflow" at bounding box center [489, 9] width 44 height 11
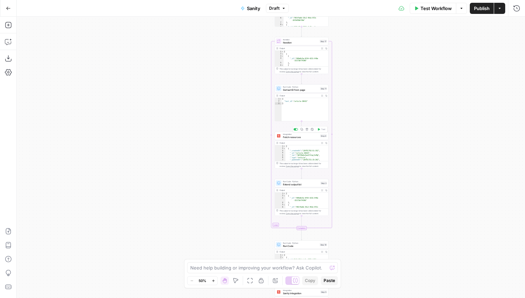
click at [302, 136] on span "Fetch resources" at bounding box center [301, 136] width 36 height 3
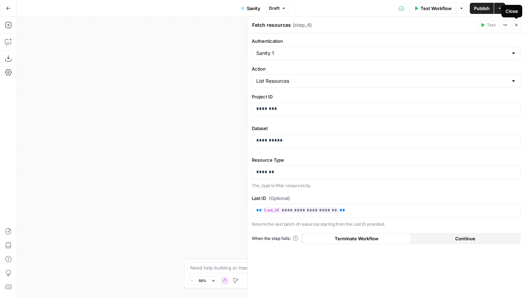
click at [516, 26] on icon "button" at bounding box center [516, 25] width 4 height 4
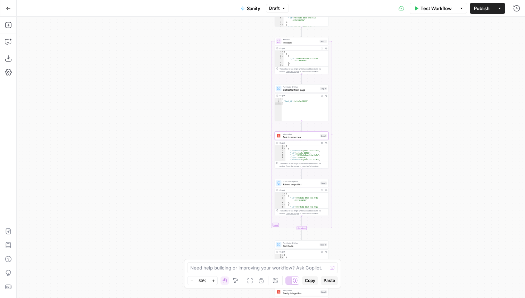
click at [322, 143] on icon "button" at bounding box center [322, 143] width 2 height 2
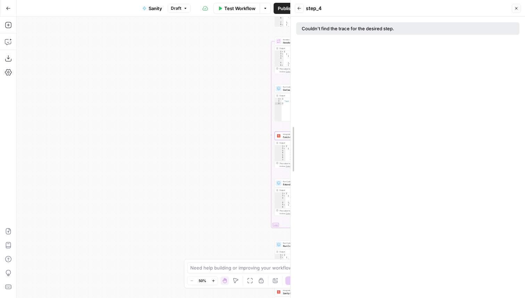
drag, startPoint x: 328, startPoint y: 122, endPoint x: 287, endPoint y: 121, distance: 41.3
click at [287, 121] on div at bounding box center [290, 149] width 7 height 298
click at [517, 10] on icon "button" at bounding box center [516, 8] width 4 height 4
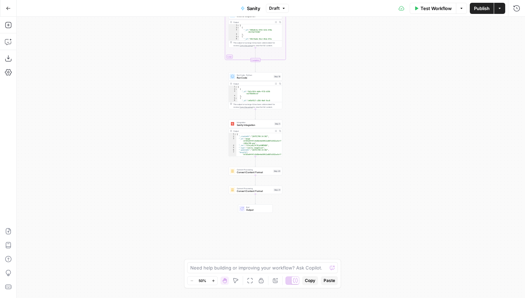
click at [253, 173] on span "Convert Content Format" at bounding box center [254, 172] width 35 height 3
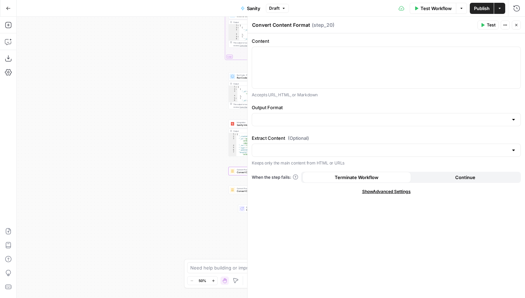
click at [517, 27] on button "Close" at bounding box center [516, 24] width 9 height 9
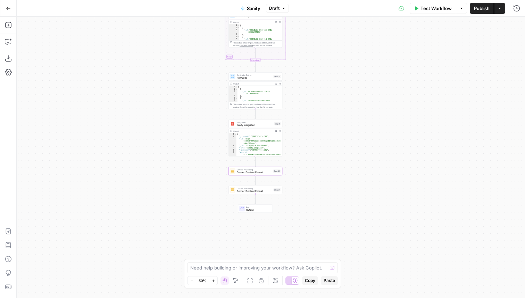
click at [9, 9] on icon "button" at bounding box center [8, 8] width 5 height 5
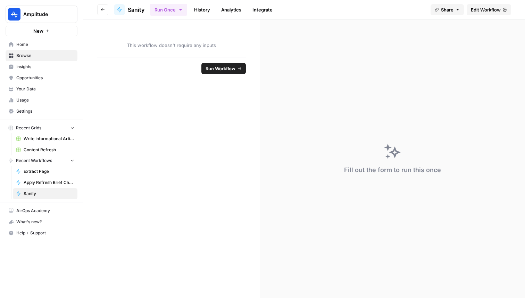
click at [100, 10] on button "Go back" at bounding box center [102, 9] width 11 height 11
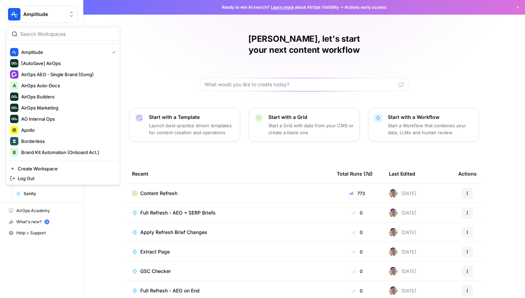
click at [40, 16] on span "Amplitude" at bounding box center [44, 14] width 42 height 7
click at [55, 131] on span "Apollo" at bounding box center [67, 129] width 92 height 7
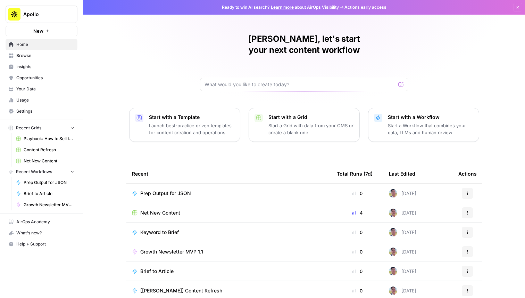
scroll to position [22, 0]
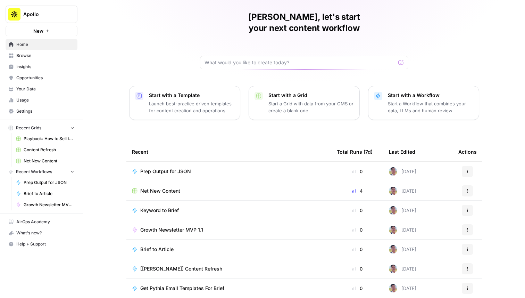
click at [35, 56] on span "Browse" at bounding box center [45, 55] width 58 height 6
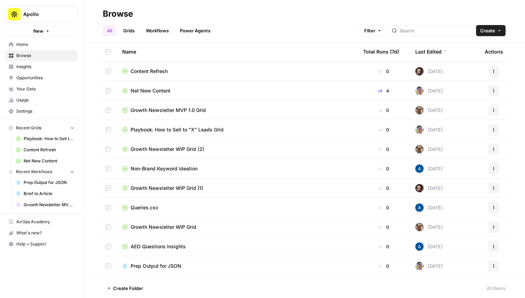
click at [159, 32] on link "Workflows" at bounding box center [157, 30] width 31 height 11
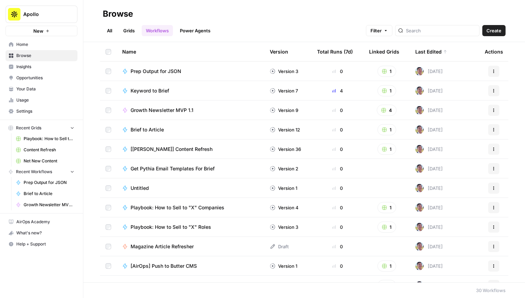
click at [137, 30] on link "Grids" at bounding box center [129, 30] width 20 height 11
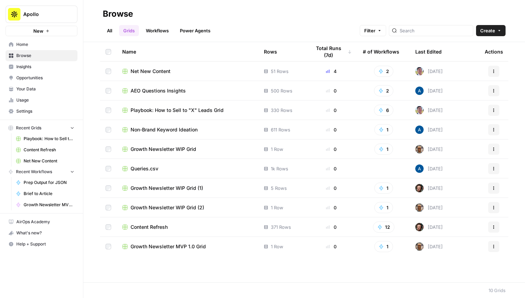
click at [112, 29] on link "All" at bounding box center [110, 30] width 14 height 11
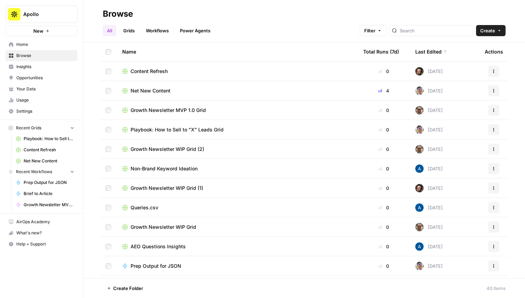
click at [148, 68] on span "Content Refresh" at bounding box center [149, 71] width 37 height 7
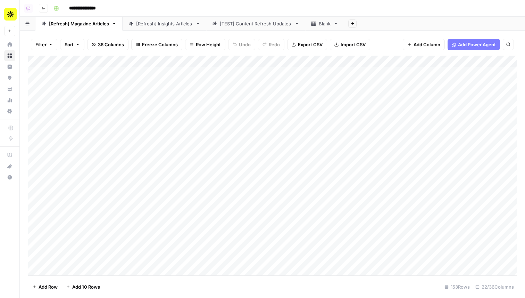
click at [152, 23] on div "[Refresh] Insights Articles" at bounding box center [164, 23] width 57 height 7
click at [81, 19] on link "[Refresh] Magazine Articles" at bounding box center [78, 24] width 87 height 14
click at [42, 11] on button "Go back" at bounding box center [43, 8] width 9 height 9
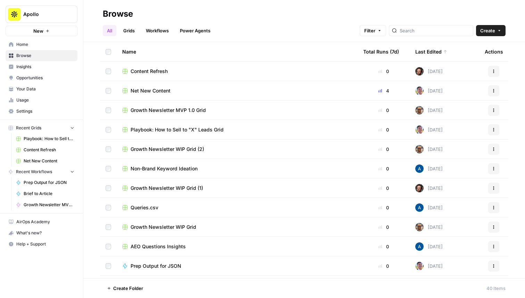
click at [157, 88] on span "Net New Content" at bounding box center [151, 90] width 40 height 7
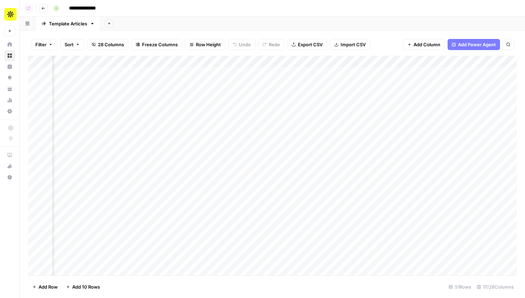
scroll to position [0, 511]
click at [312, 45] on span "Export CSV" at bounding box center [310, 44] width 25 height 7
click at [45, 8] on button "Go back" at bounding box center [43, 8] width 9 height 9
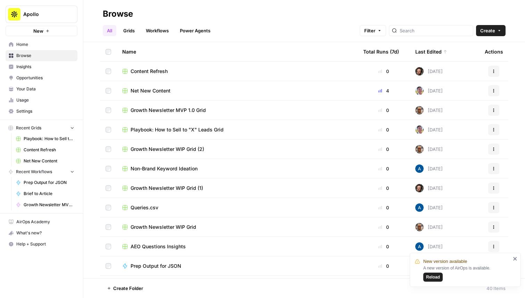
click at [159, 131] on span "Playbook: How to Sell to "X" Leads Grid" at bounding box center [177, 129] width 93 height 7
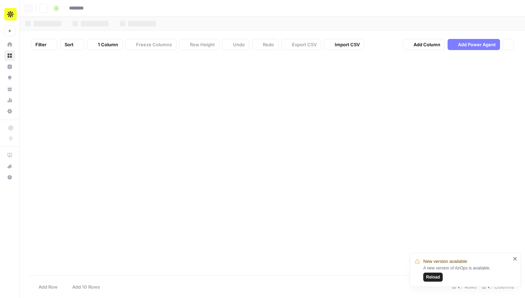
type input "**********"
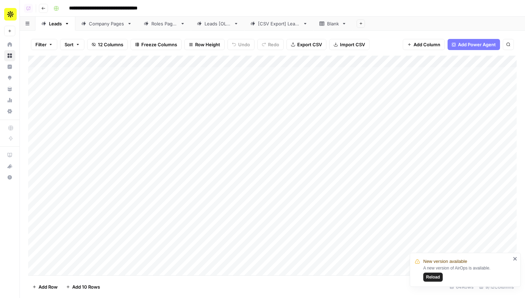
click at [106, 25] on div "Company Pages" at bounding box center [106, 23] width 35 height 7
click at [55, 19] on link "Leads" at bounding box center [55, 24] width 40 height 14
click at [270, 77] on div "Add Column" at bounding box center [272, 165] width 489 height 219
click at [345, 85] on div "Add Column" at bounding box center [272, 165] width 489 height 219
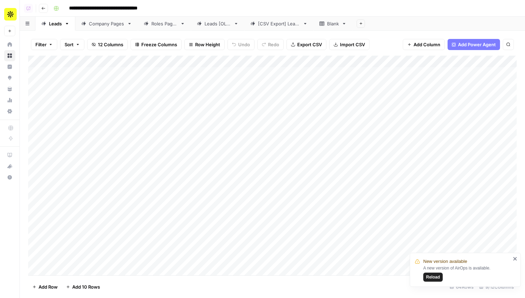
click at [337, 76] on div "Add Column" at bounding box center [272, 165] width 489 height 219
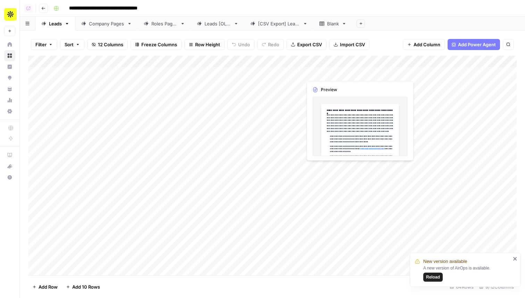
click at [337, 76] on div "Add Column" at bounding box center [272, 165] width 489 height 219
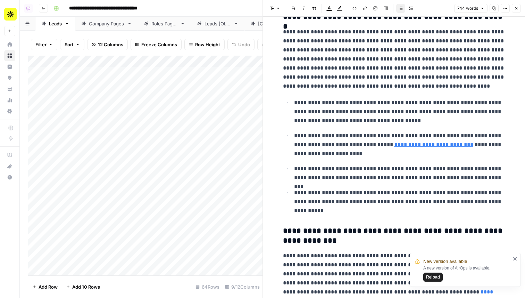
scroll to position [19, 0]
click at [520, 8] on button "Close" at bounding box center [516, 8] width 9 height 9
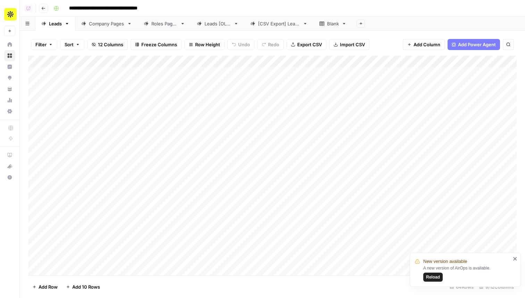
click at [269, 74] on div "Add Column" at bounding box center [272, 165] width 489 height 219
click at [352, 109] on div "Add Column" at bounding box center [272, 165] width 489 height 219
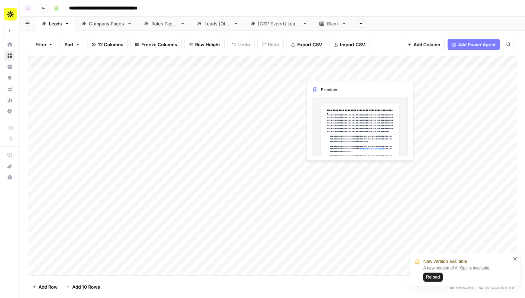
click at [330, 71] on div "Add Column" at bounding box center [272, 165] width 489 height 219
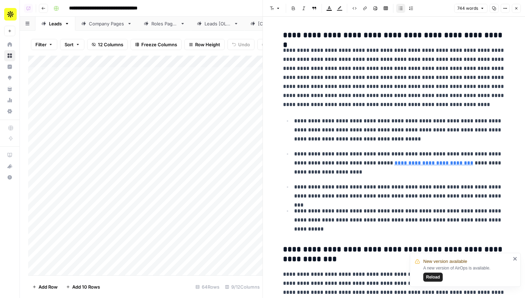
click at [515, 8] on icon "button" at bounding box center [516, 8] width 4 height 4
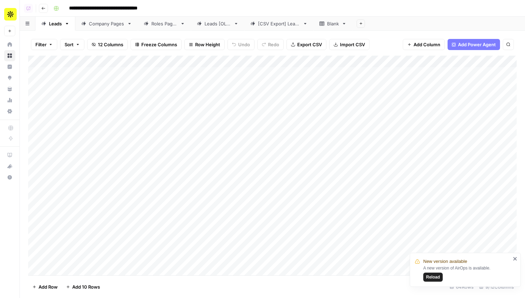
click at [47, 10] on button "Go back" at bounding box center [43, 8] width 9 height 9
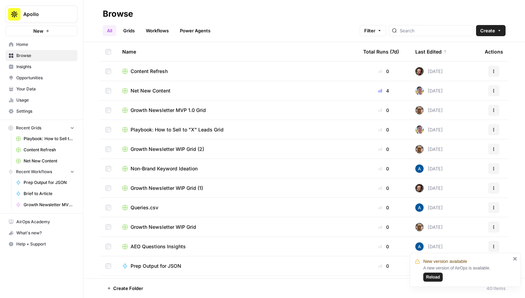
click at [53, 151] on span "Content Refresh" at bounding box center [49, 150] width 51 height 6
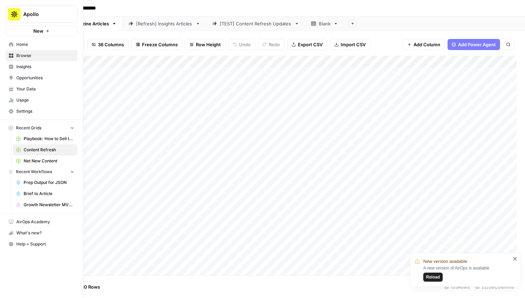
click at [37, 52] on span "Browse" at bounding box center [45, 55] width 58 height 6
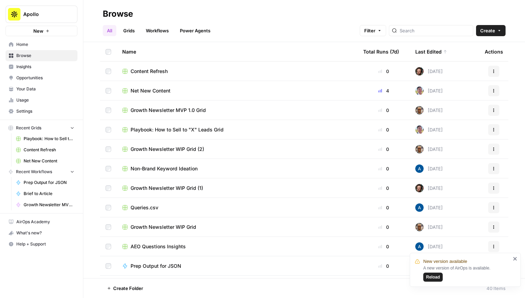
click at [114, 20] on div "All Grids Workflows Power Agents Filter Create" at bounding box center [304, 27] width 403 height 17
click at [163, 29] on link "Workflows" at bounding box center [157, 30] width 31 height 11
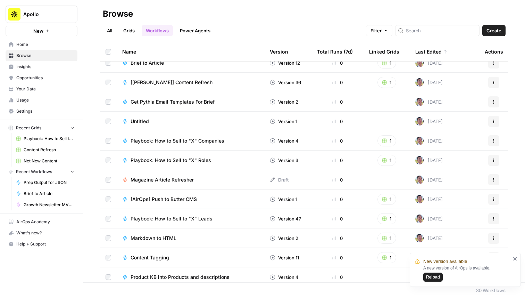
scroll to position [67, 0]
click at [52, 139] on span "Playbook: How to Sell to "X" Leads Grid" at bounding box center [49, 138] width 51 height 6
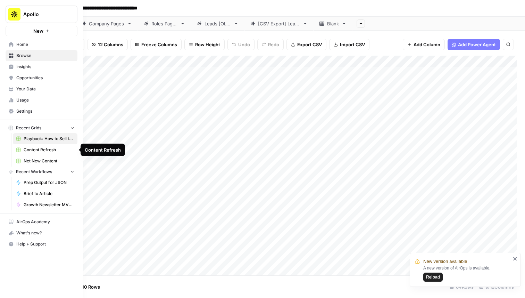
click at [39, 152] on span "Content Refresh" at bounding box center [49, 150] width 51 height 6
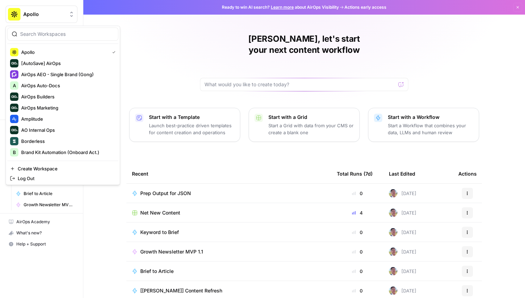
click at [38, 16] on span "Apollo" at bounding box center [44, 14] width 42 height 7
click at [58, 122] on span "Amplitude" at bounding box center [67, 118] width 92 height 7
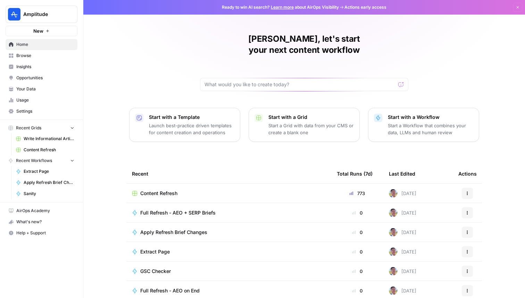
click at [166, 190] on span "Content Refresh" at bounding box center [158, 193] width 37 height 7
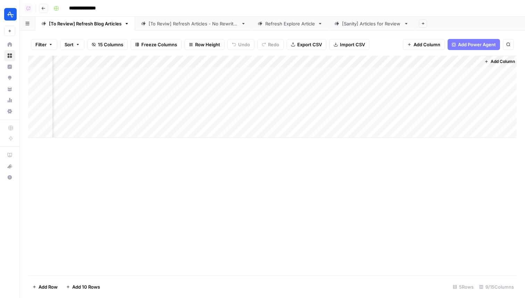
scroll to position [0, 218]
click at [370, 25] on div "[Sanity] Articles for Review" at bounding box center [371, 23] width 59 height 7
drag, startPoint x: 361, startPoint y: 25, endPoint x: 100, endPoint y: 19, distance: 261.2
click at [100, 19] on div "[To Review] Refresh Blog Articles [To Reviw] Refresh Articles - No Rewrites Ref…" at bounding box center [272, 24] width 505 height 14
drag, startPoint x: 161, startPoint y: 23, endPoint x: 388, endPoint y: 27, distance: 226.8
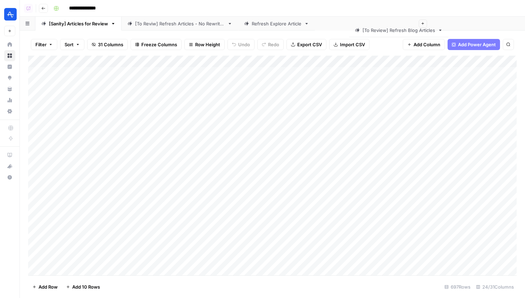
click at [388, 27] on div "[Sanity] Articles for Review [To Review] Refresh Blog Articles [To Reviw] Refre…" at bounding box center [272, 24] width 505 height 14
click at [362, 24] on div "[To Review] Refresh Blog Articles" at bounding box center [365, 23] width 73 height 7
click at [339, 24] on div "[To Review] Refresh Blog Articles" at bounding box center [365, 23] width 73 height 7
click at [347, 23] on div "[To Review] Refresh Blog Articles" at bounding box center [365, 23] width 73 height 7
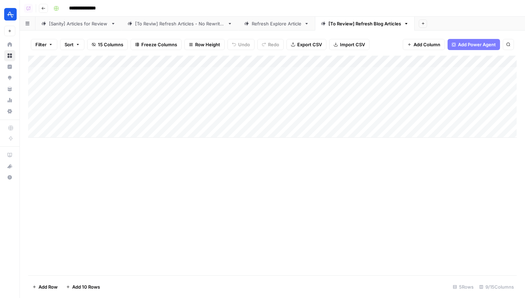
click at [347, 23] on div "[To Review] Refresh Blog Articles" at bounding box center [365, 23] width 73 height 7
click at [354, 24] on input "**********" at bounding box center [365, 23] width 73 height 9
type input "**********"
click at [72, 26] on div "[Sanity] Articles for Review" at bounding box center [78, 23] width 59 height 7
click at [269, 59] on div "Add Column" at bounding box center [272, 165] width 489 height 219
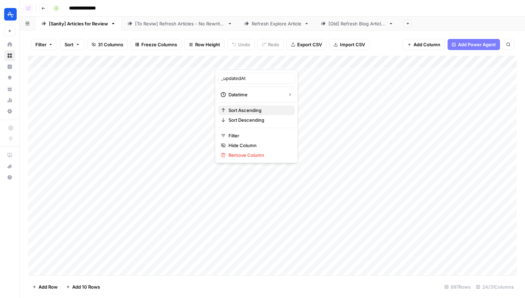
click at [256, 108] on span "Sort Ascending" at bounding box center [259, 110] width 61 height 7
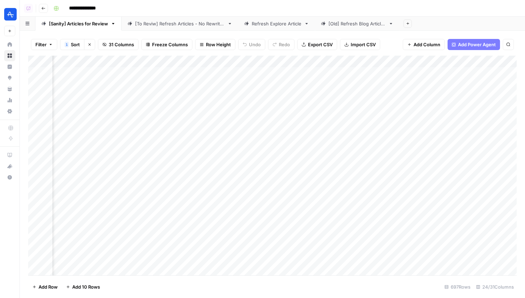
scroll to position [0, 1489]
click at [256, 203] on div "Add Column" at bounding box center [272, 165] width 489 height 219
click at [258, 210] on div "Add Column" at bounding box center [272, 165] width 489 height 219
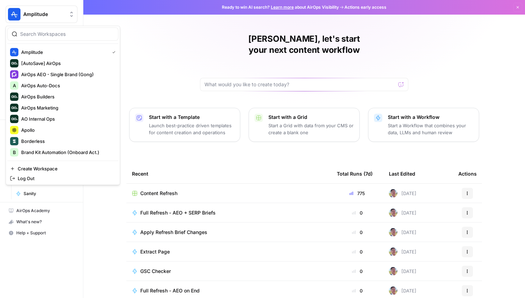
click at [41, 14] on span "Amplitude" at bounding box center [44, 14] width 42 height 7
click at [53, 129] on span "Apollo" at bounding box center [67, 129] width 92 height 7
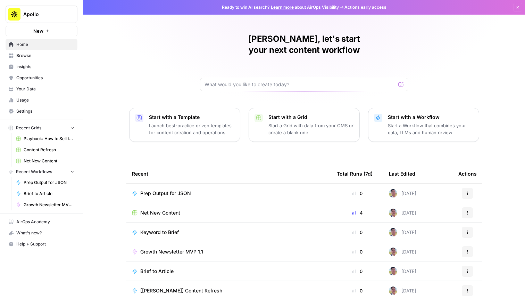
scroll to position [22, 0]
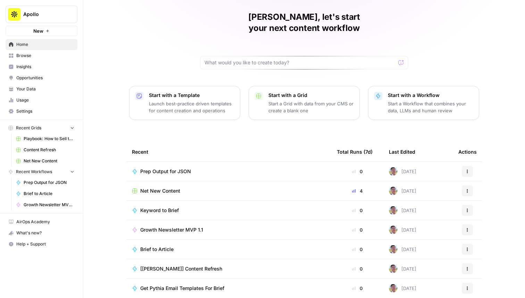
click at [58, 137] on span "Playbook: How to Sell to "X" Leads Grid" at bounding box center [49, 138] width 51 height 6
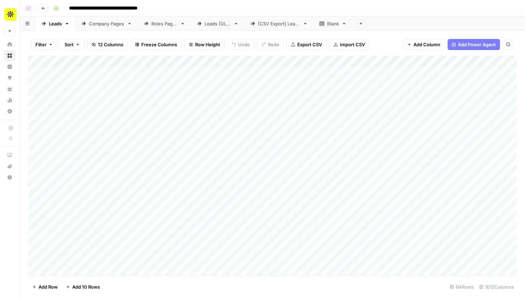
click at [210, 25] on div "Leads [OLD]" at bounding box center [218, 23] width 26 height 7
click at [149, 27] on link "Roles Pages" at bounding box center [164, 24] width 53 height 14
click at [112, 26] on div "Company Pages" at bounding box center [106, 23] width 35 height 7
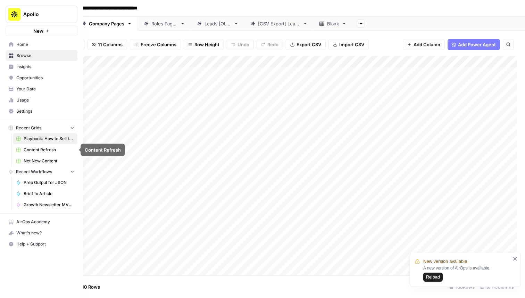
click at [31, 157] on link "Net New Content" at bounding box center [45, 160] width 65 height 11
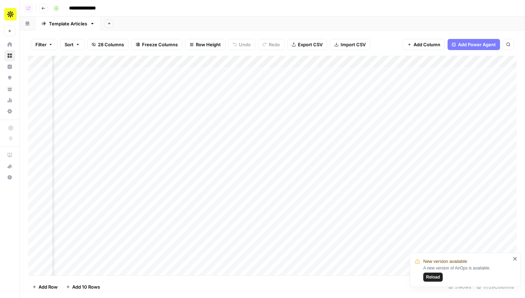
scroll to position [0, 317]
click at [332, 96] on div "Add Column" at bounding box center [272, 165] width 489 height 219
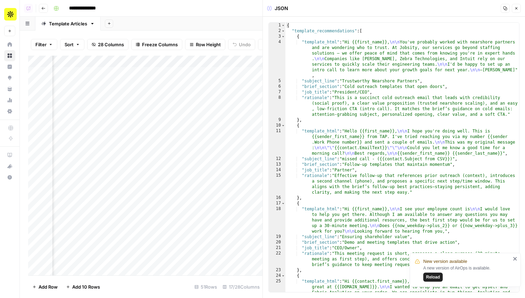
click at [516, 10] on icon "button" at bounding box center [516, 8] width 4 height 4
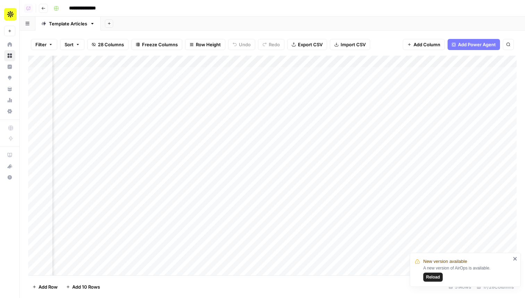
click at [44, 6] on icon "button" at bounding box center [43, 8] width 4 height 4
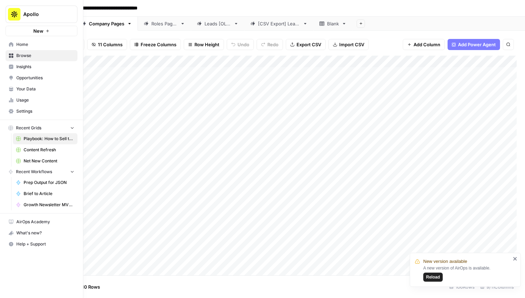
click at [41, 159] on span "Net New Content" at bounding box center [49, 161] width 51 height 6
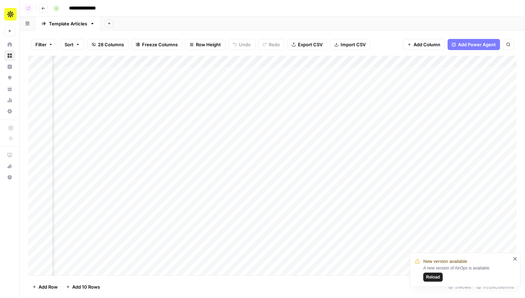
scroll to position [0, 355]
click at [305, 99] on div "Add Column" at bounding box center [272, 165] width 489 height 219
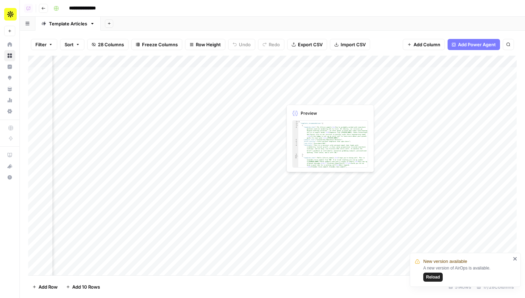
click at [305, 99] on div "Add Column" at bounding box center [272, 165] width 489 height 219
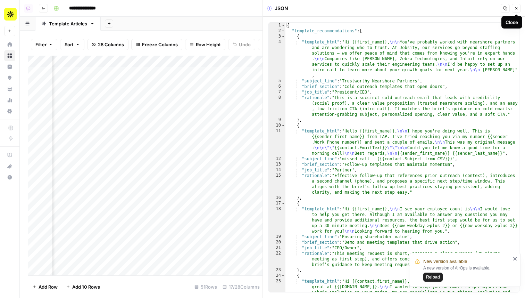
click at [515, 6] on icon "button" at bounding box center [516, 8] width 4 height 4
